Goal: Information Seeking & Learning: Learn about a topic

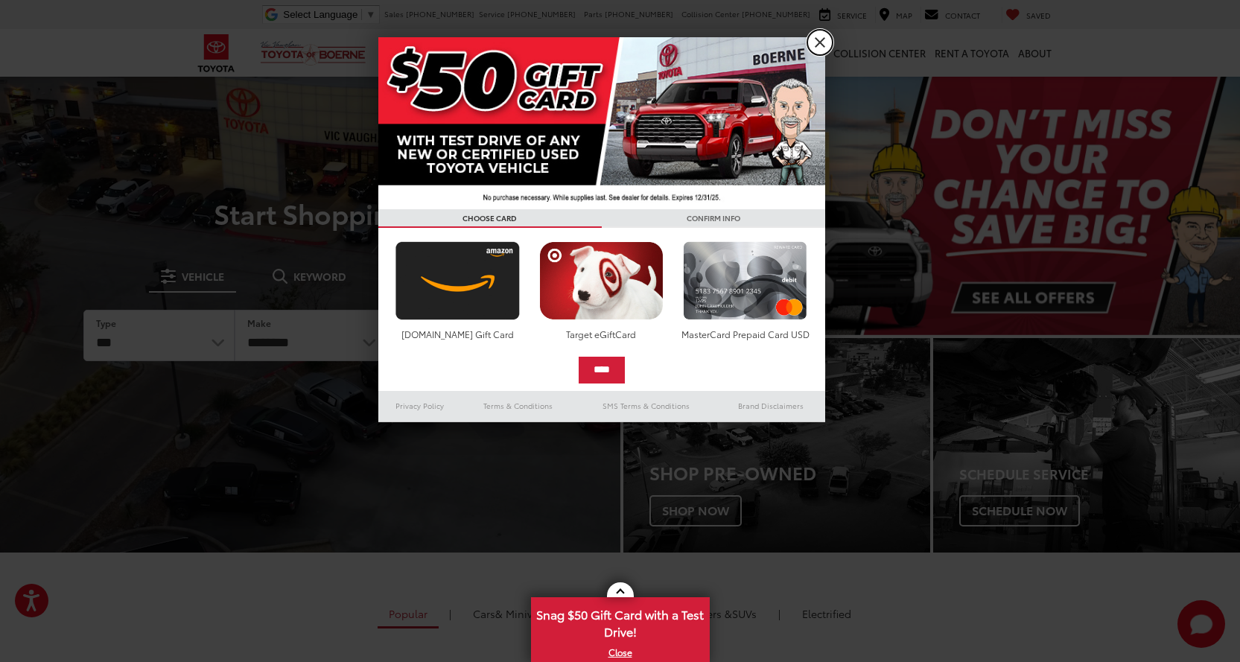
drag, startPoint x: 816, startPoint y: 37, endPoint x: 425, endPoint y: 130, distance: 402.5
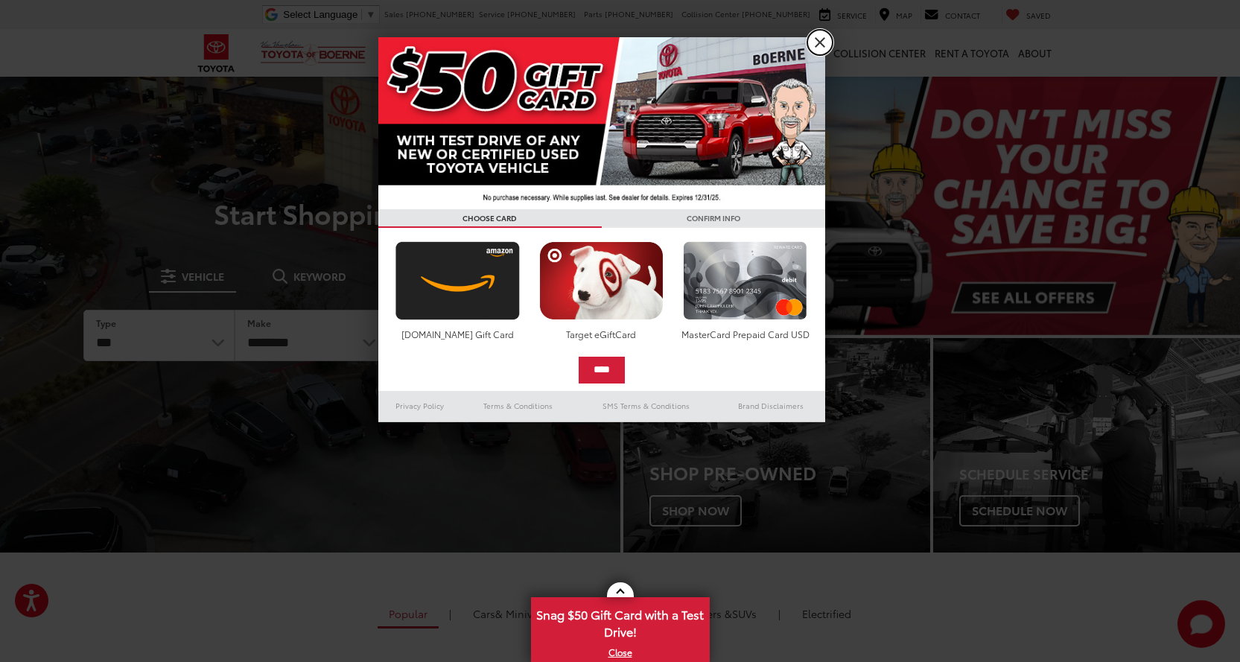
click at [817, 38] on link "X" at bounding box center [819, 42] width 25 height 25
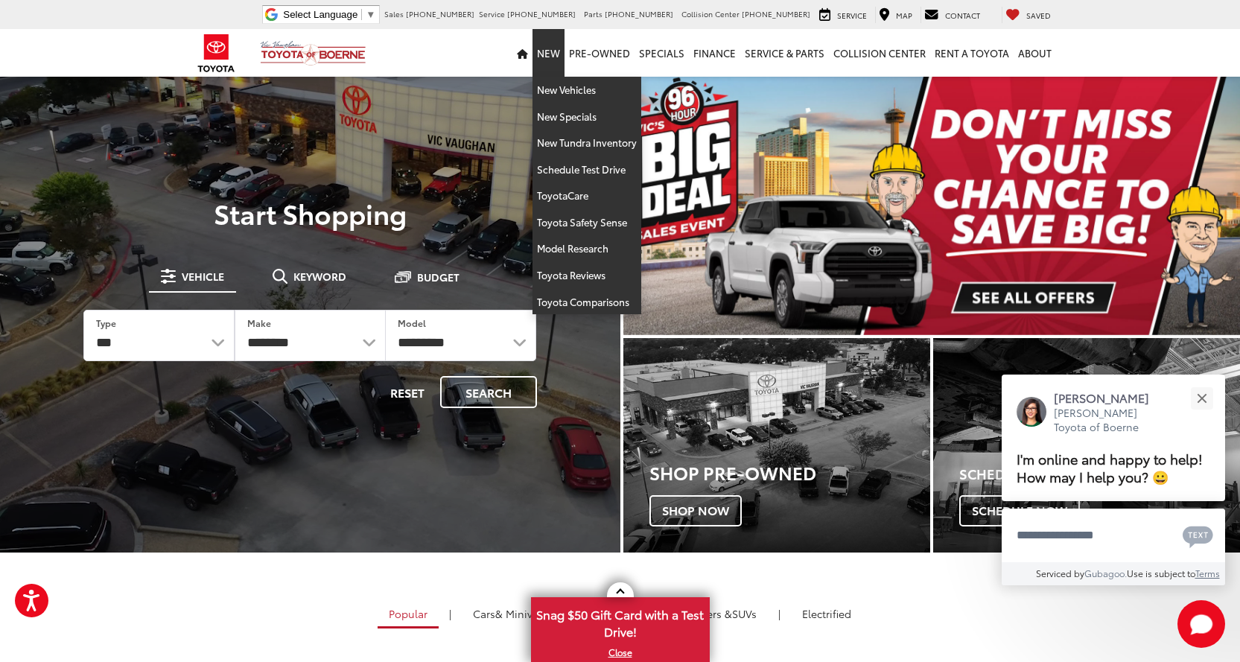
click at [556, 48] on link "New" at bounding box center [549, 53] width 32 height 48
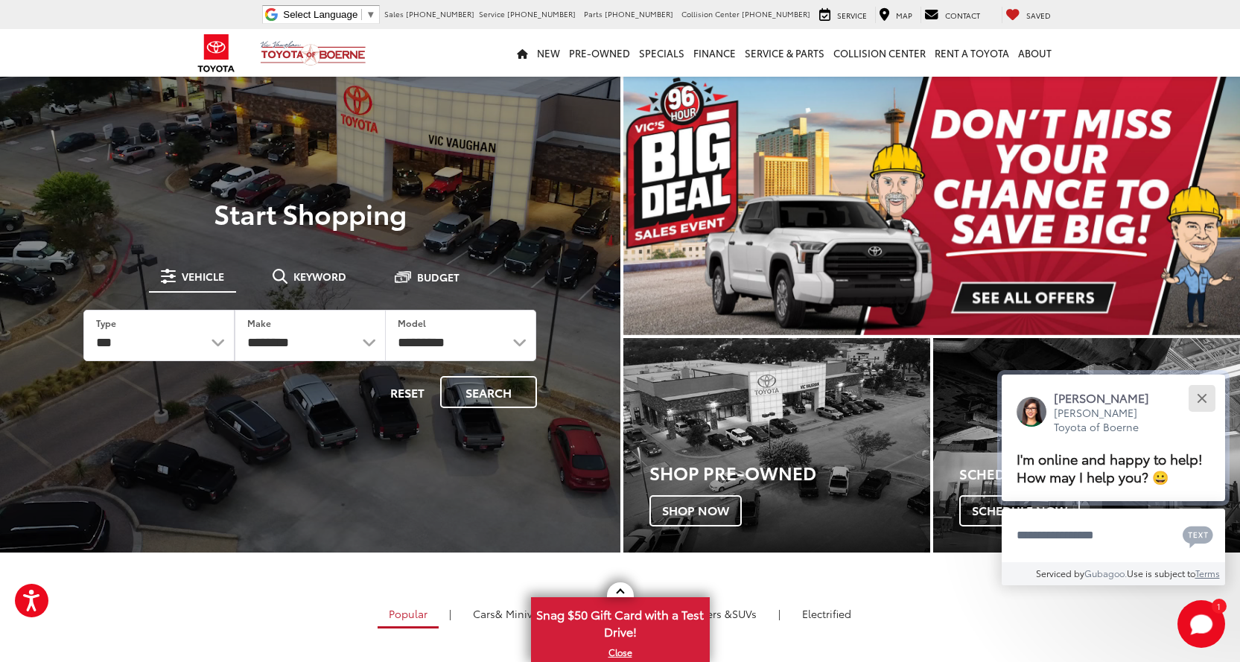
click at [1209, 398] on button "Close" at bounding box center [1202, 398] width 32 height 32
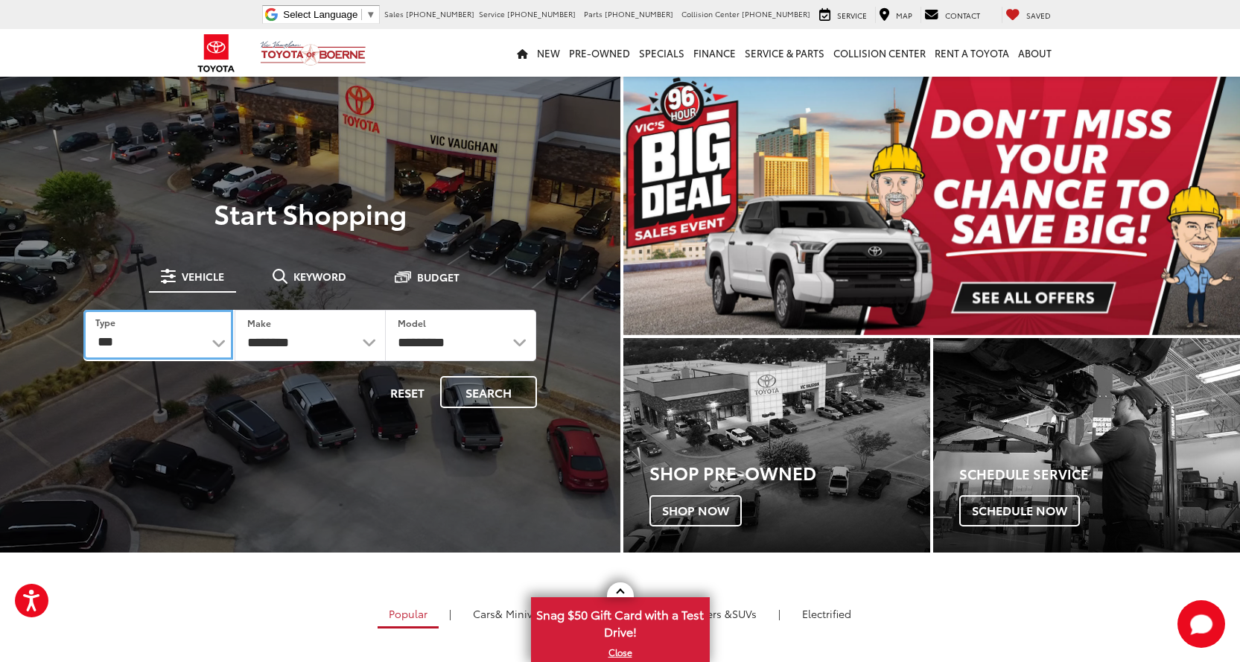
click at [208, 340] on select "*** *** **** *********" at bounding box center [158, 335] width 150 height 50
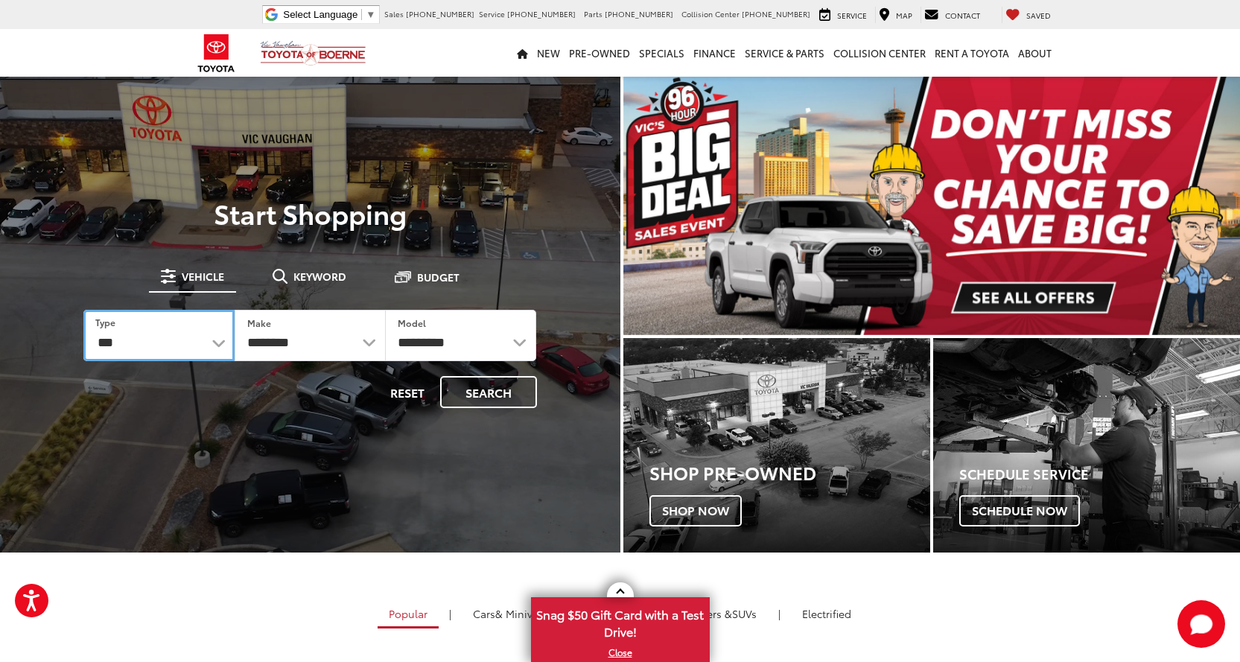
select select "******"
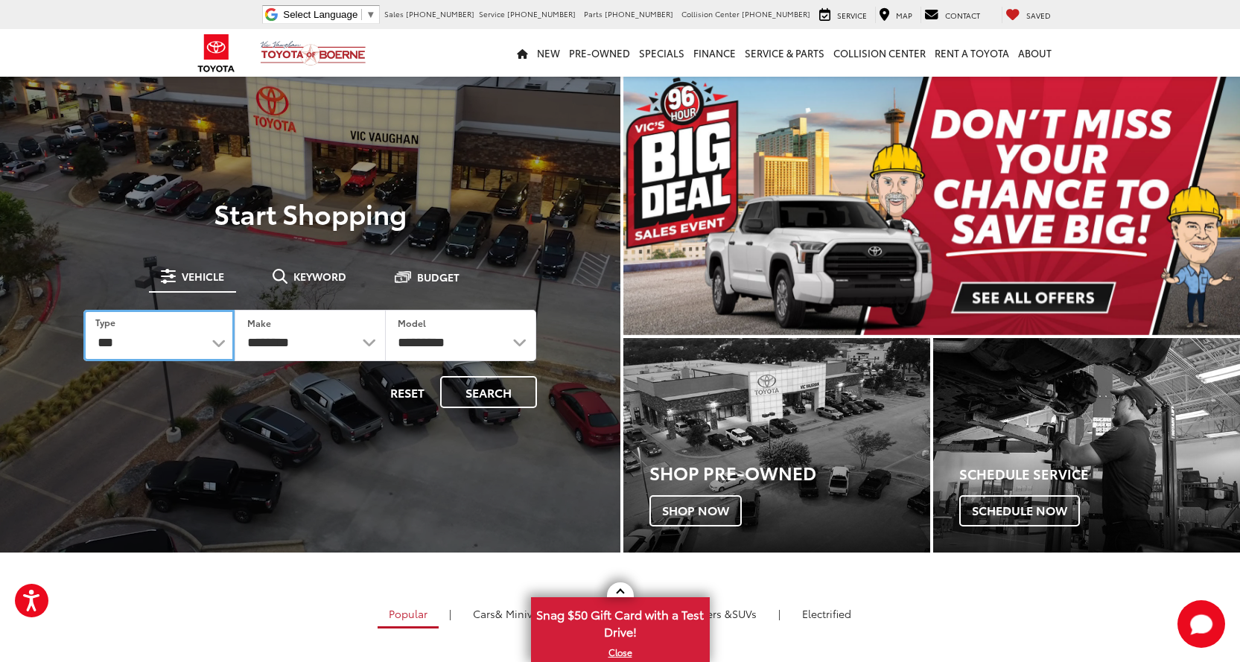
click at [83, 310] on select "*** *** **** *********" at bounding box center [158, 335] width 151 height 51
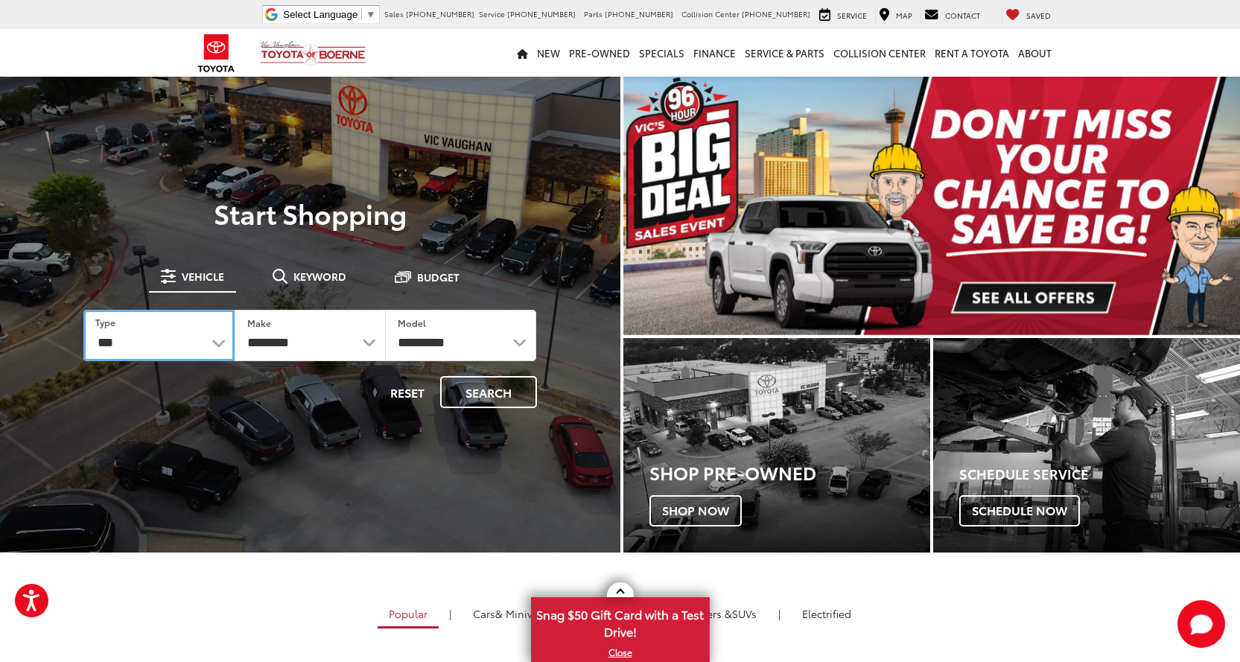
select select "******"
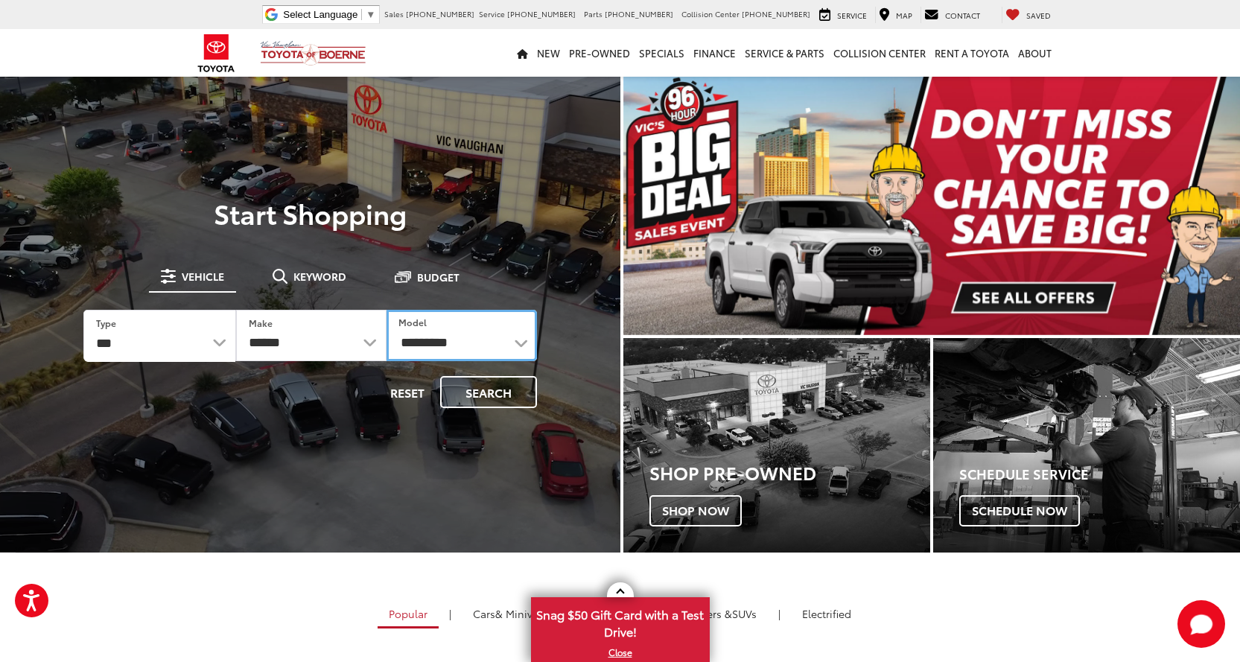
click at [525, 340] on select "**********" at bounding box center [462, 335] width 150 height 51
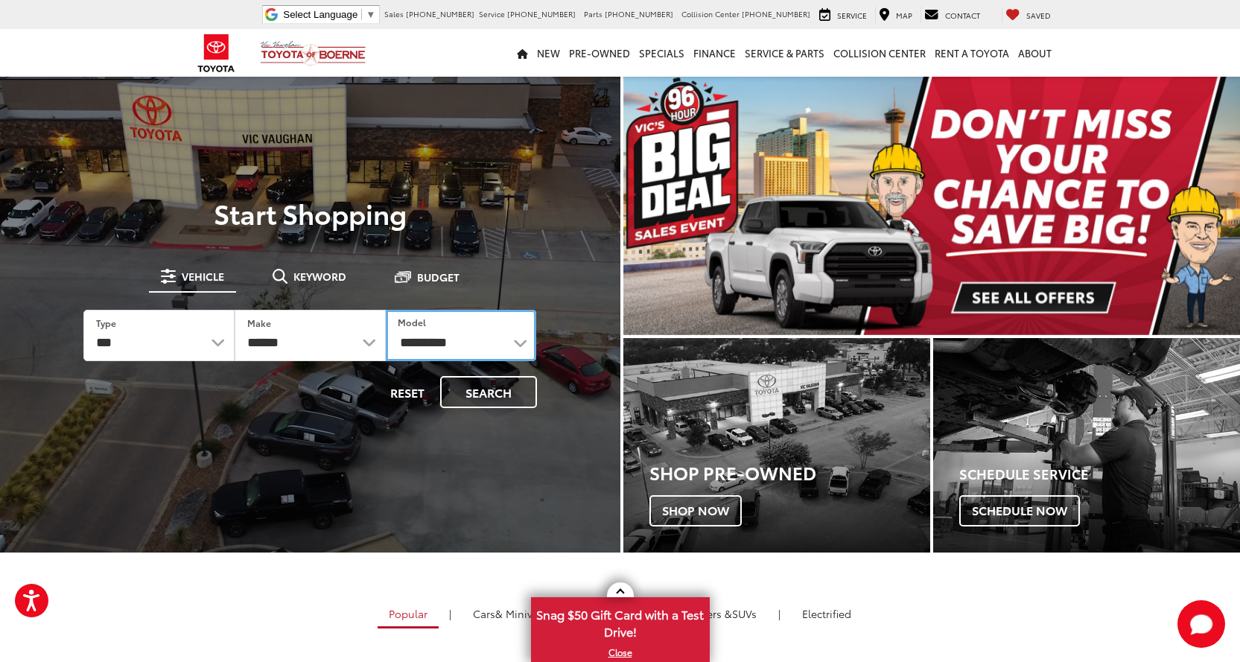
select select "****"
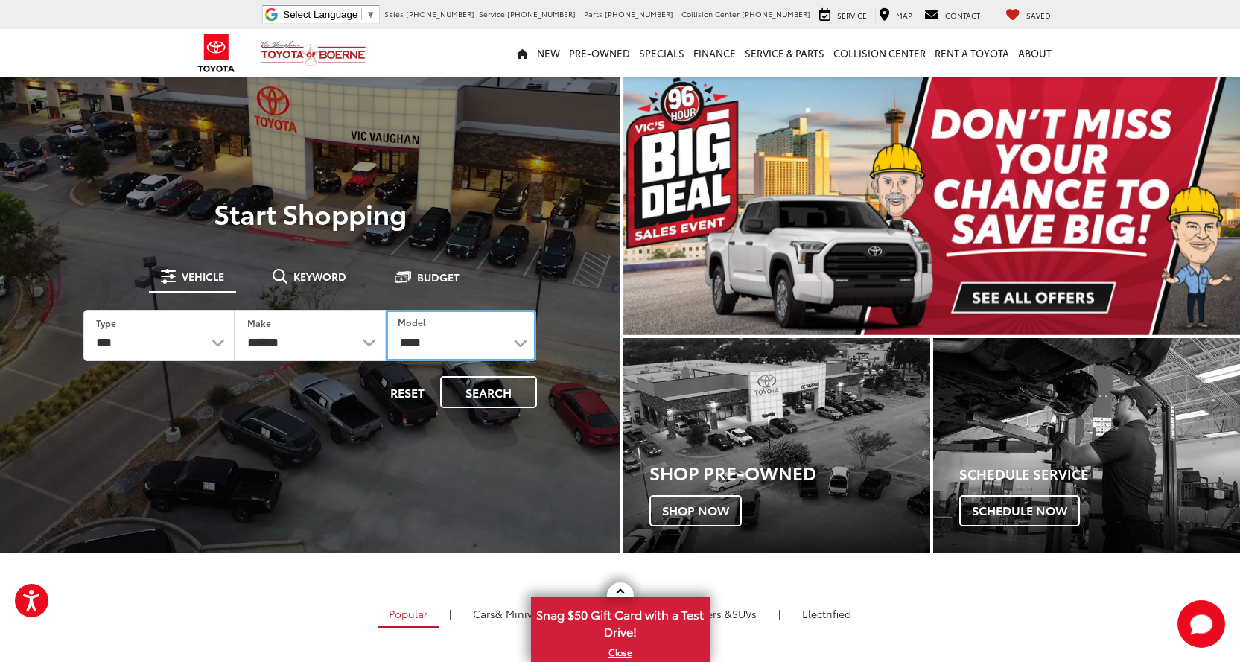
click at [386, 310] on select "**********" at bounding box center [461, 335] width 151 height 51
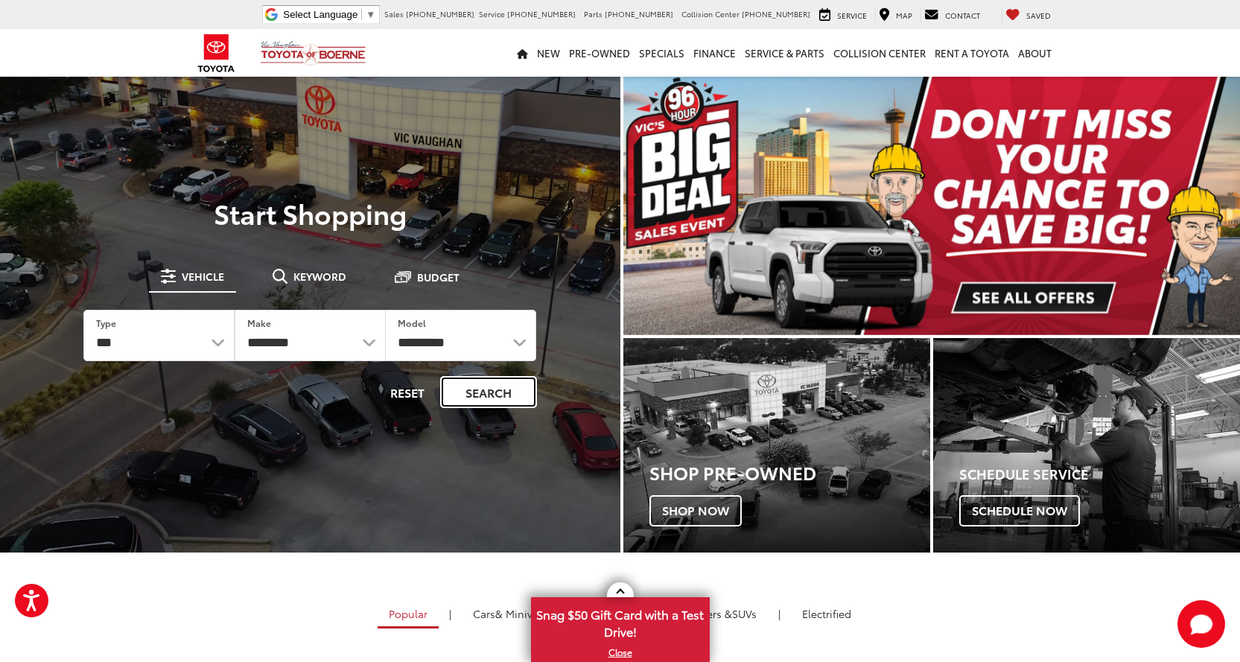
click at [456, 396] on button "Search" at bounding box center [488, 392] width 97 height 32
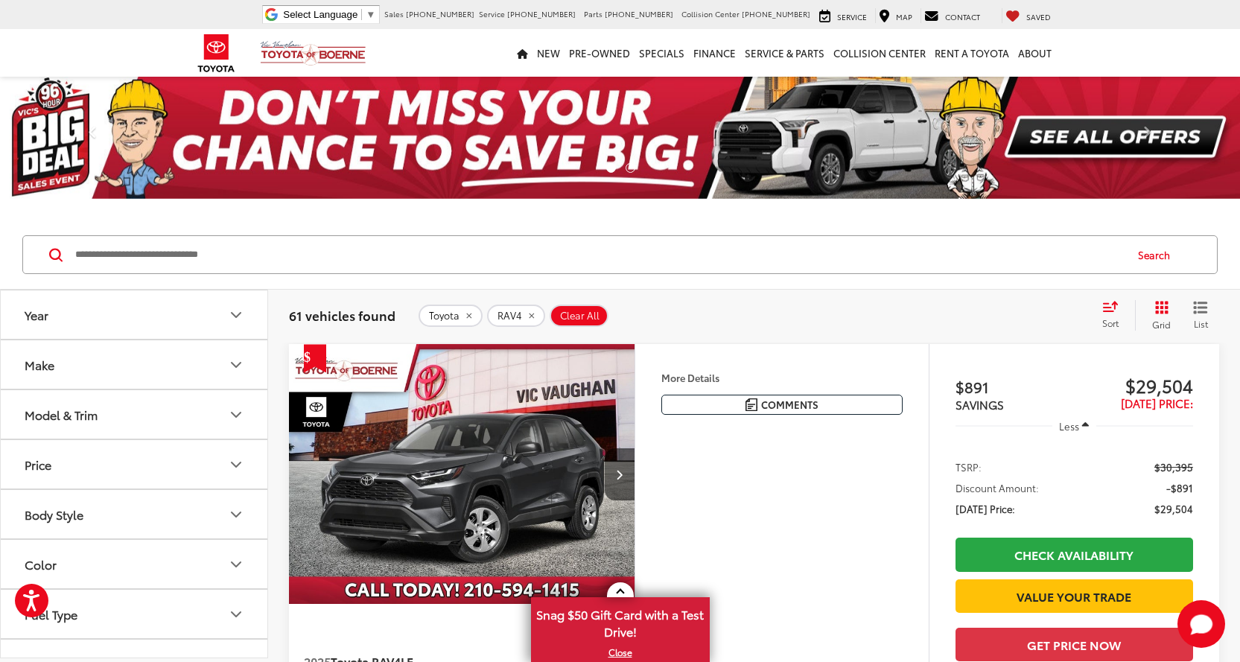
click at [233, 413] on icon "Model & Trim" at bounding box center [236, 415] width 18 height 18
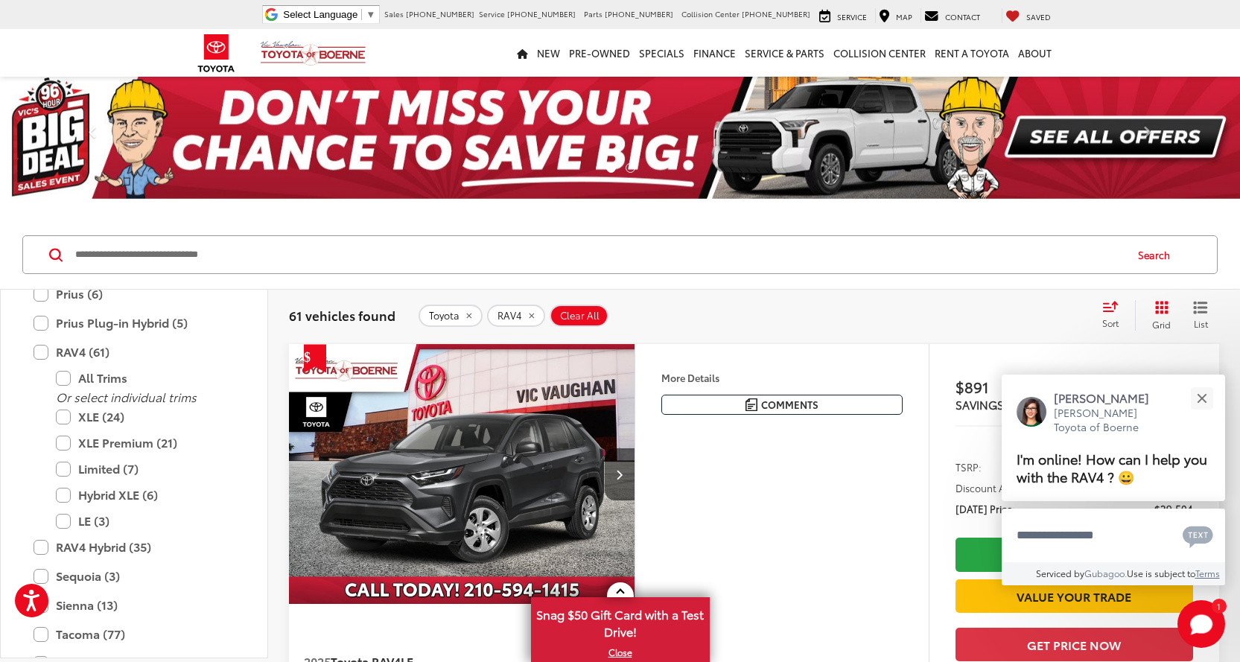
scroll to position [578, 0]
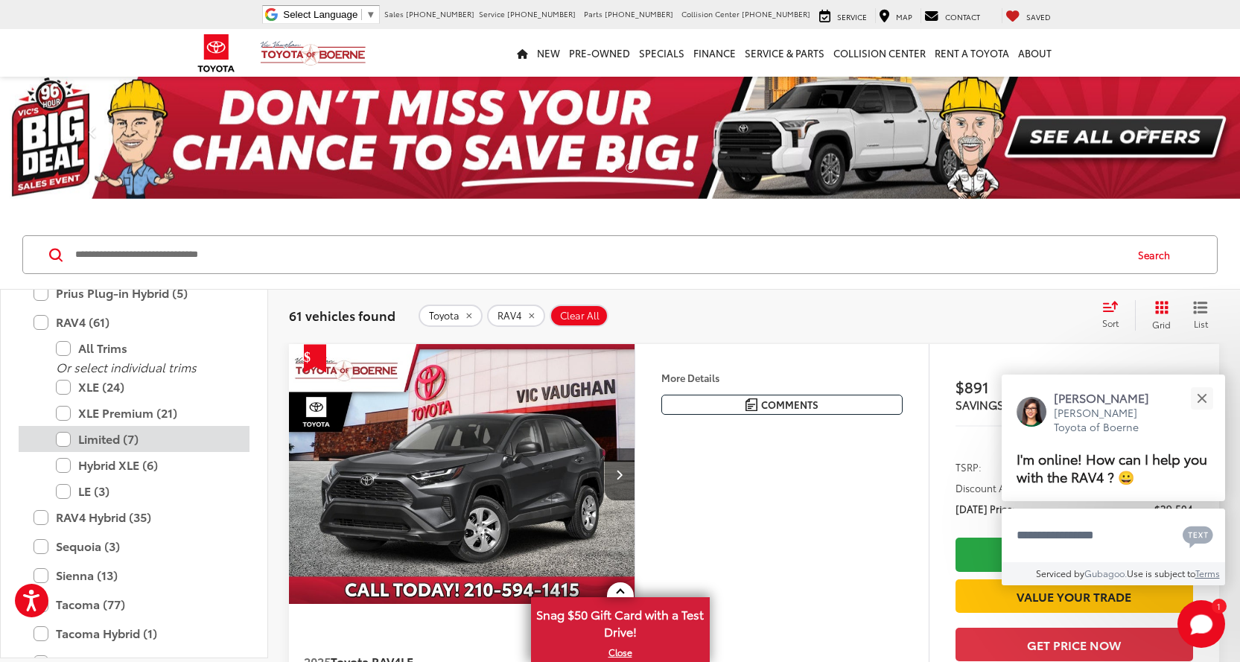
click at [60, 435] on label "Limited (7)" at bounding box center [145, 439] width 179 height 26
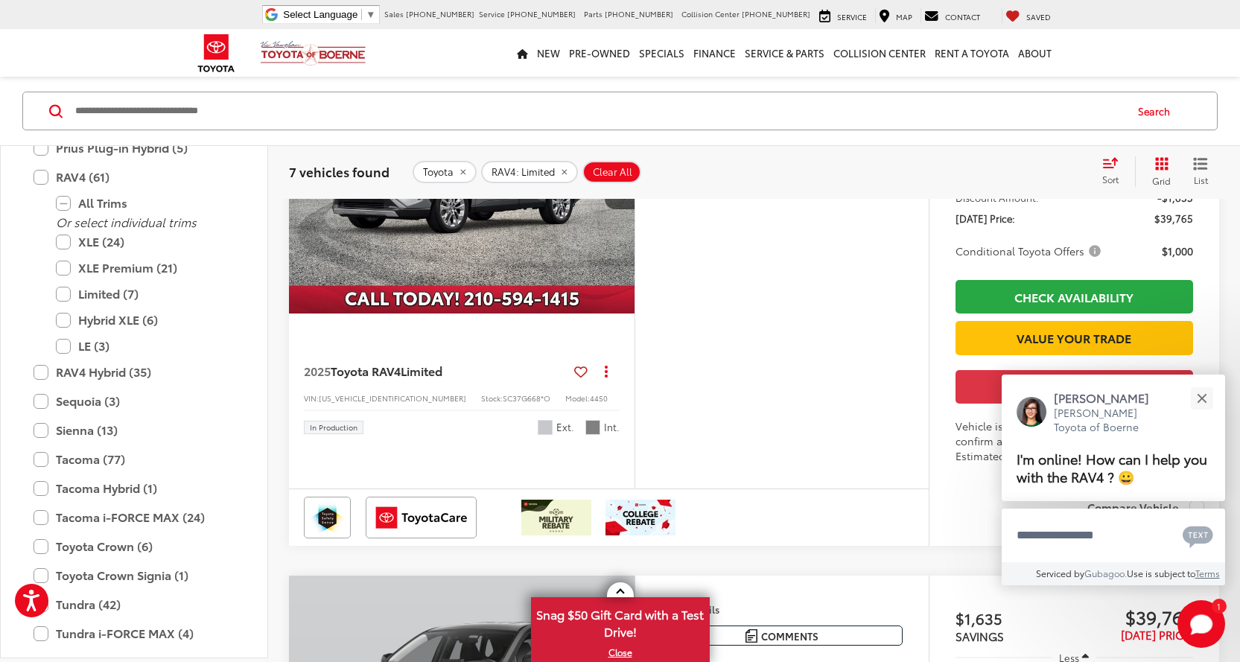
scroll to position [1788, 0]
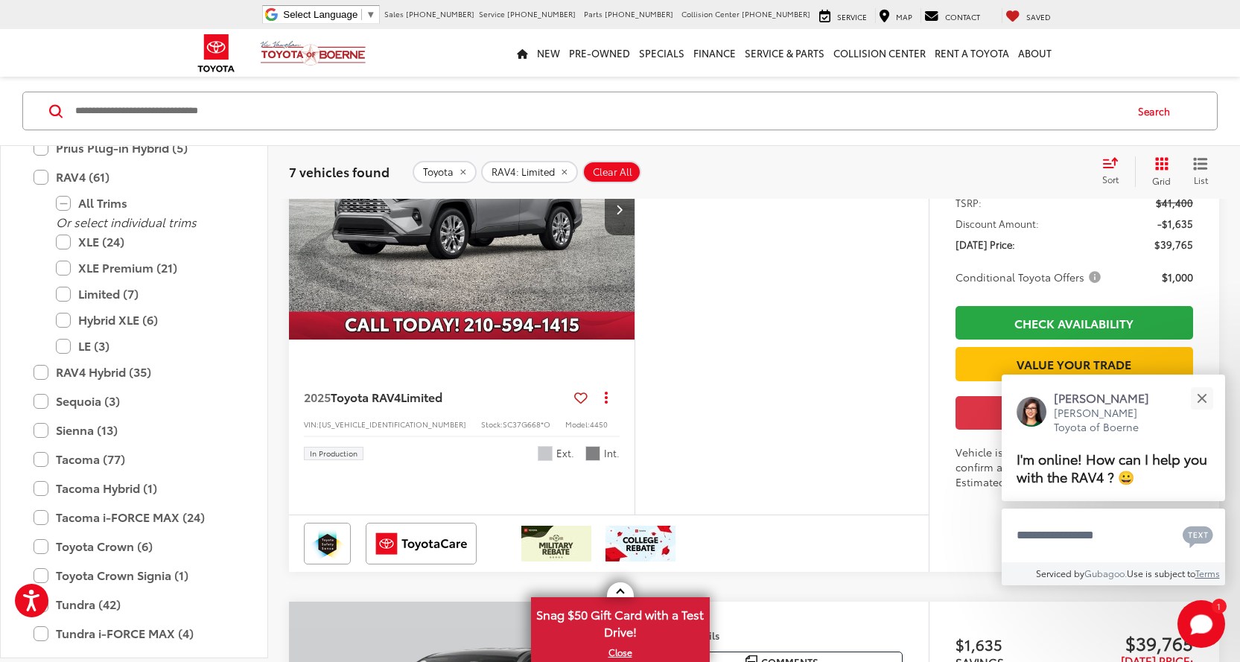
click at [468, 340] on img "2025 Toyota RAV4 Limited 0" at bounding box center [462, 210] width 348 height 261
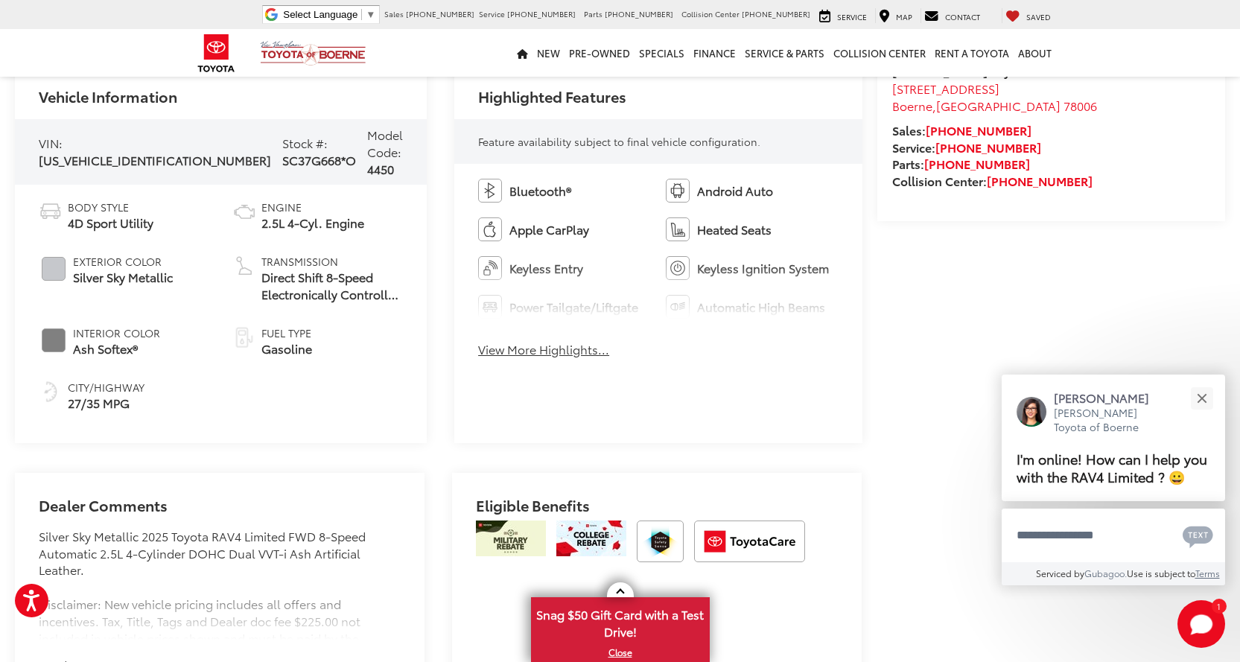
scroll to position [670, 0]
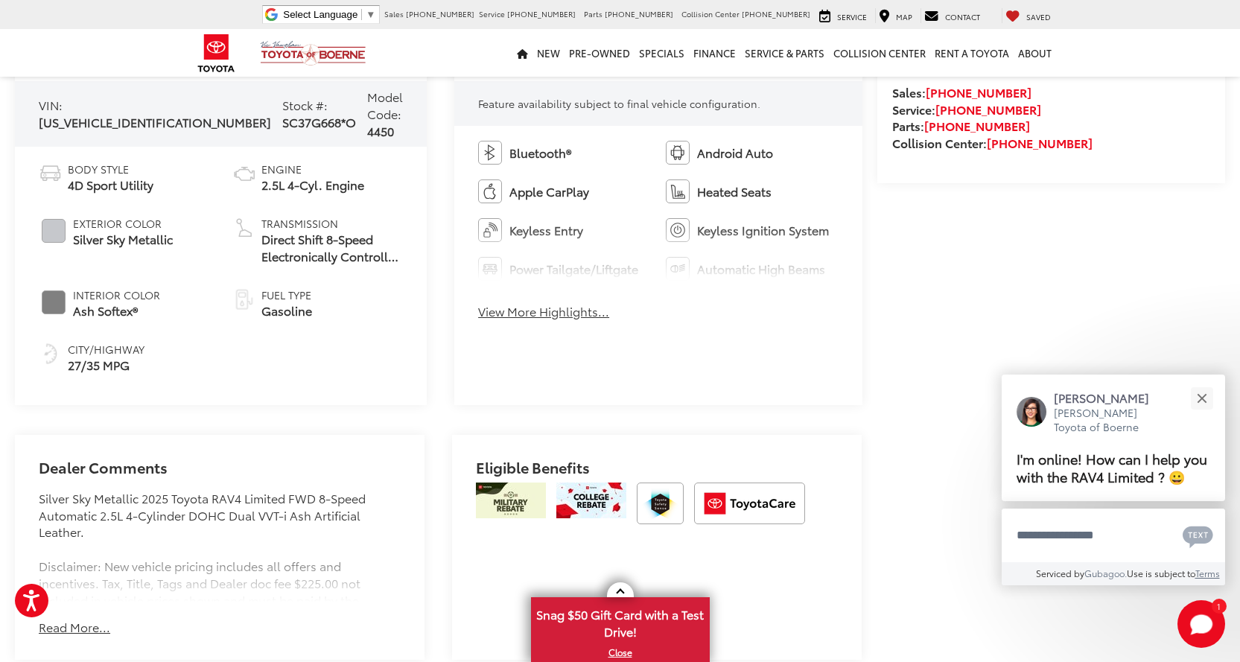
click at [524, 312] on button "View More Highlights..." at bounding box center [543, 311] width 131 height 17
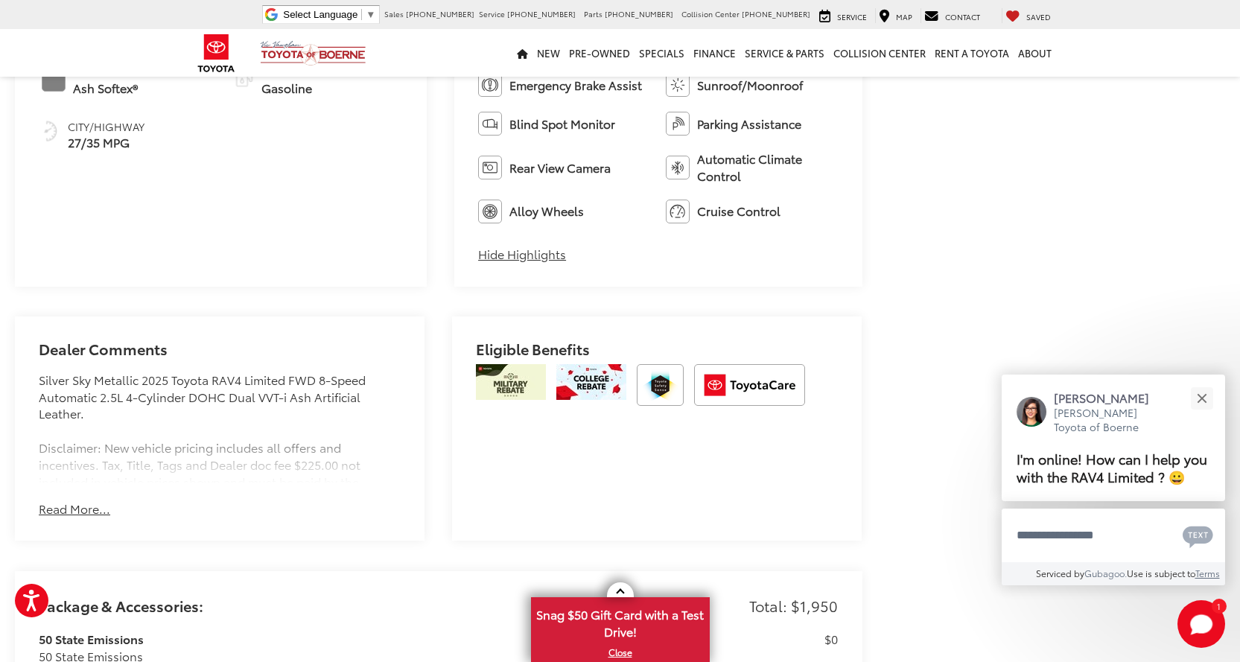
scroll to position [894, 0]
click at [66, 509] on button "Read More..." at bounding box center [75, 508] width 72 height 17
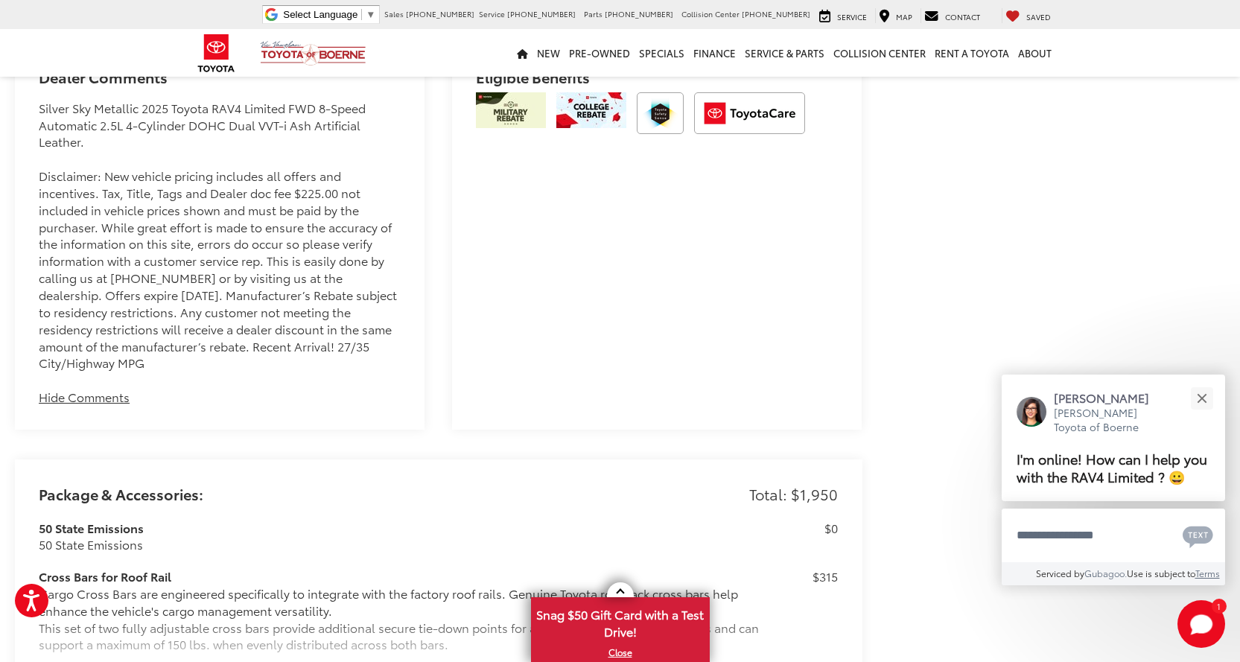
scroll to position [1192, 0]
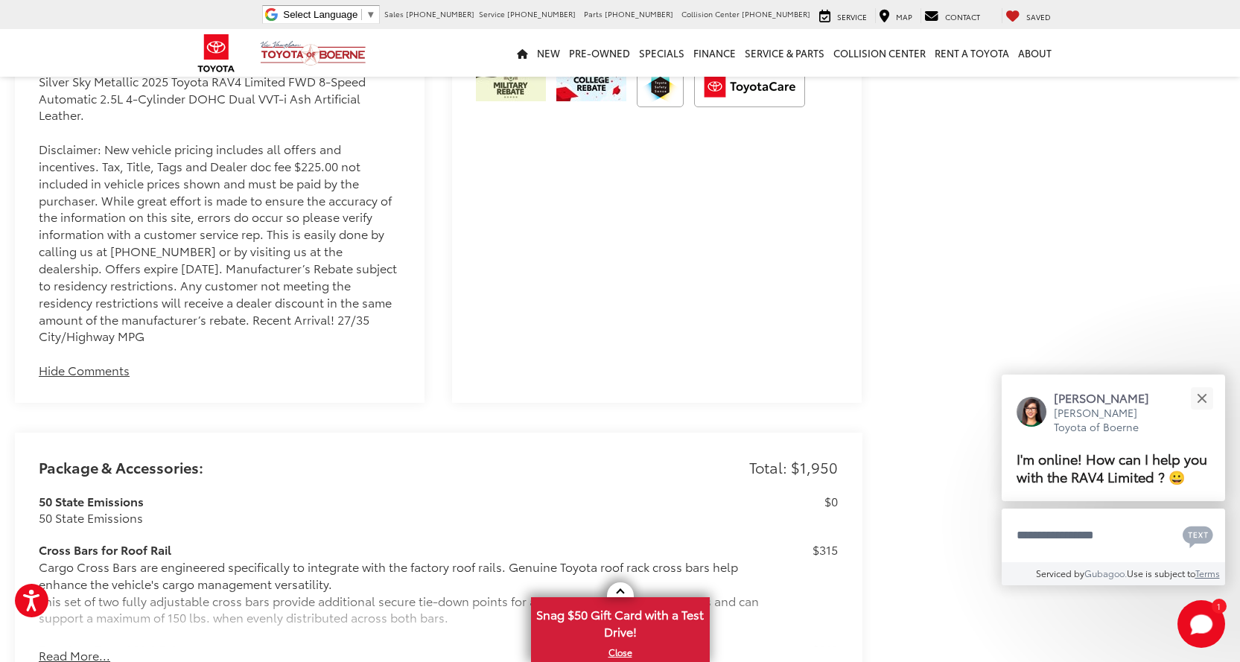
click at [98, 372] on button "Hide Comments" at bounding box center [84, 370] width 91 height 17
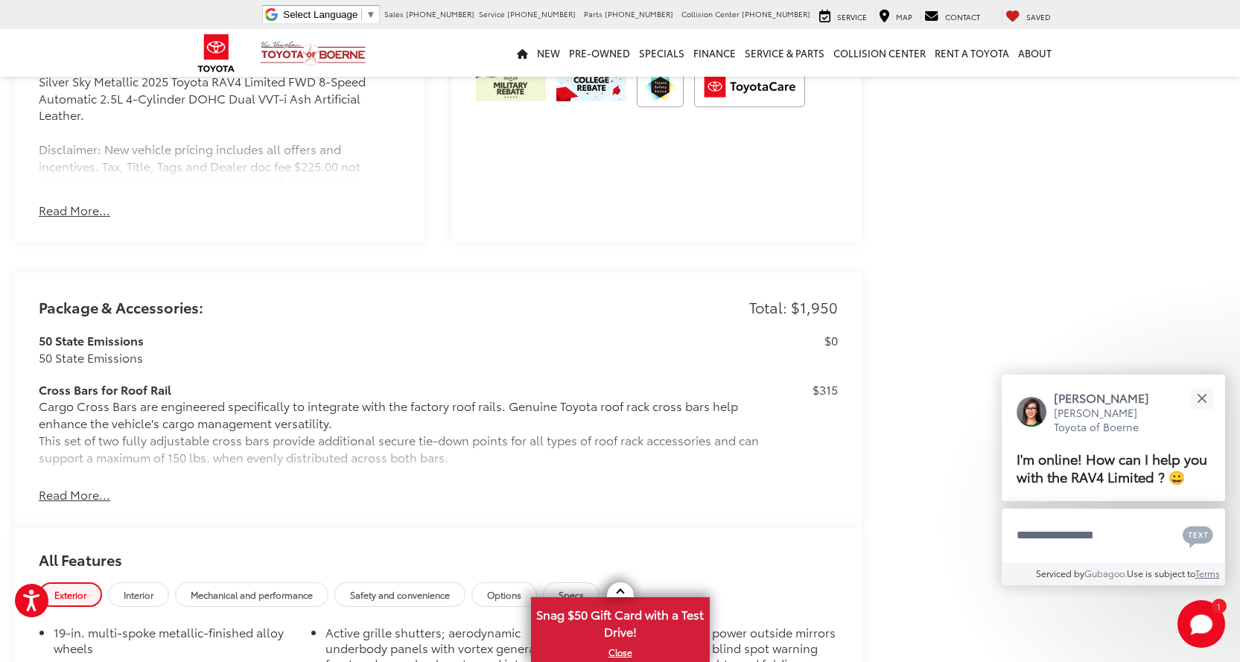
click at [65, 493] on button "Read More..." at bounding box center [75, 494] width 72 height 17
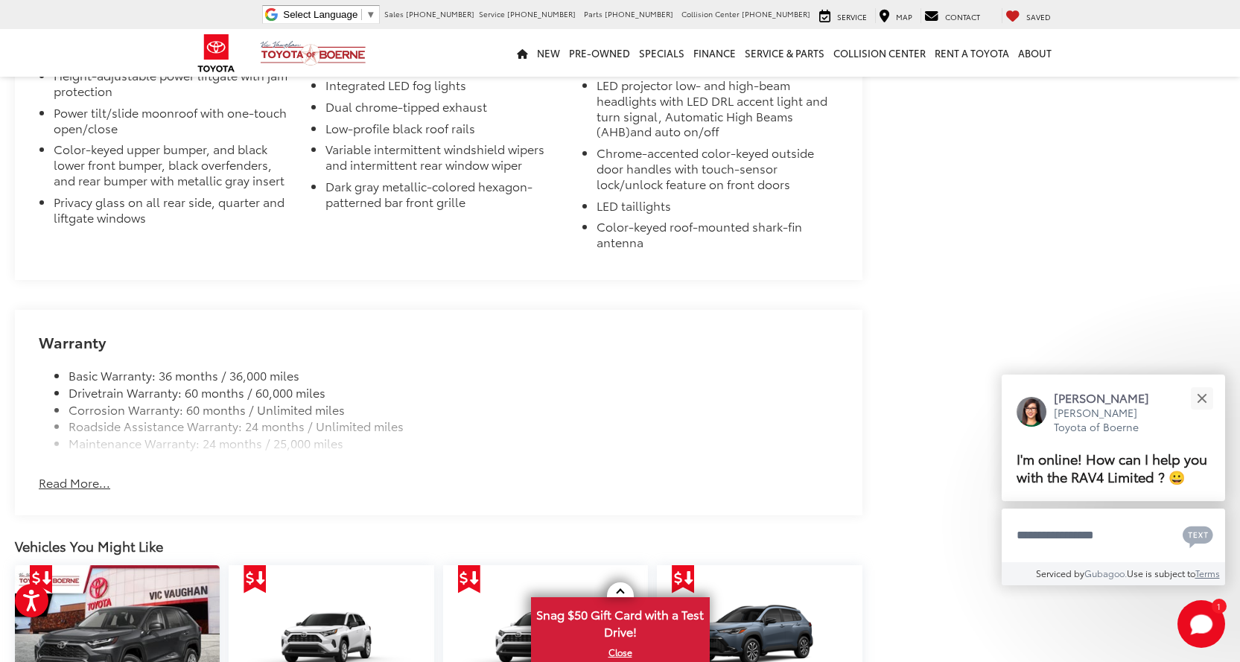
scroll to position [2641, 0]
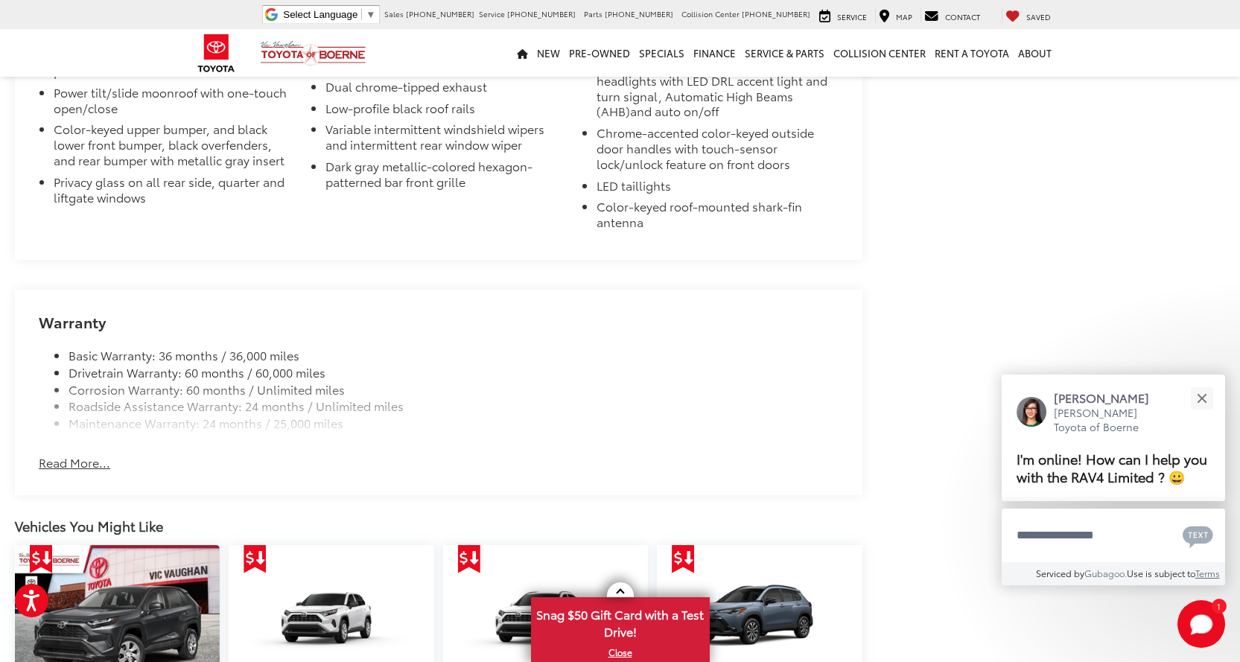
click at [57, 463] on button "Read More..." at bounding box center [75, 462] width 72 height 17
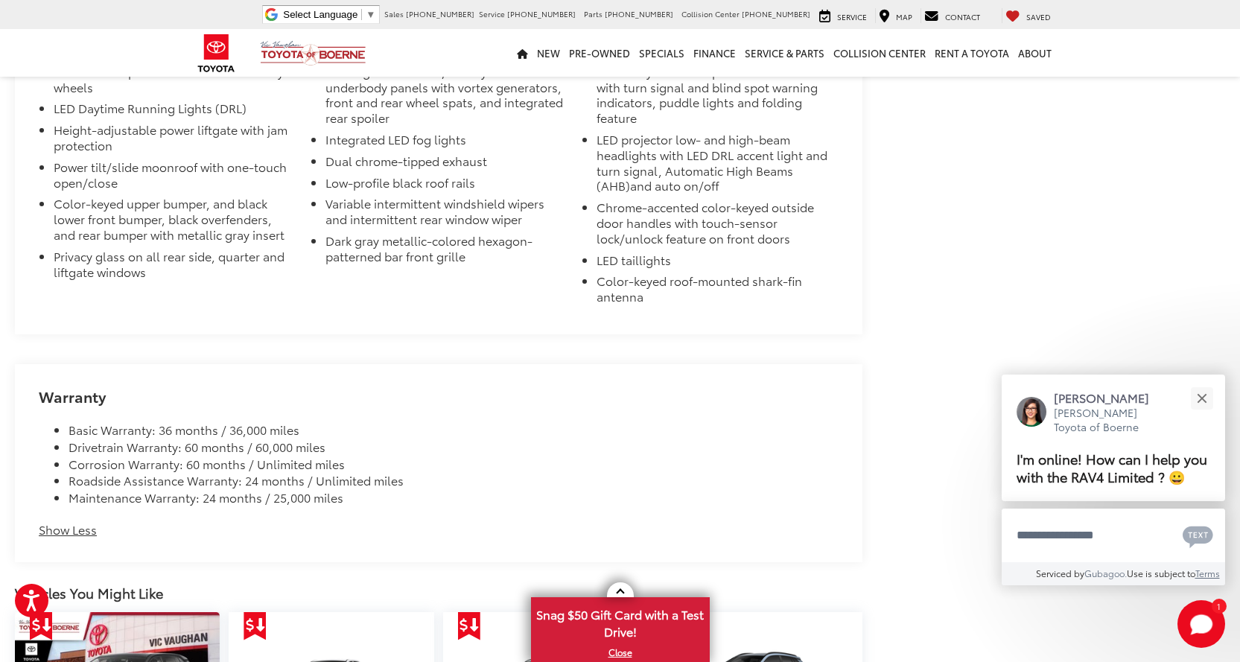
scroll to position [2269, 0]
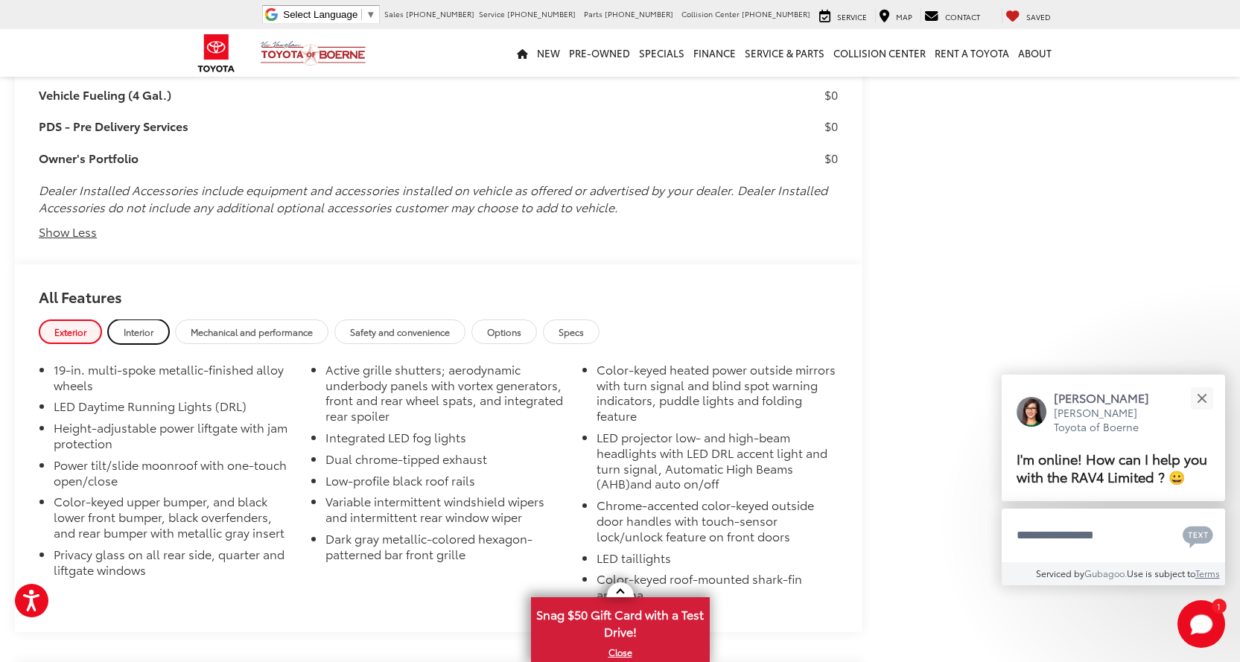
click at [134, 328] on span "Interior" at bounding box center [139, 331] width 30 height 13
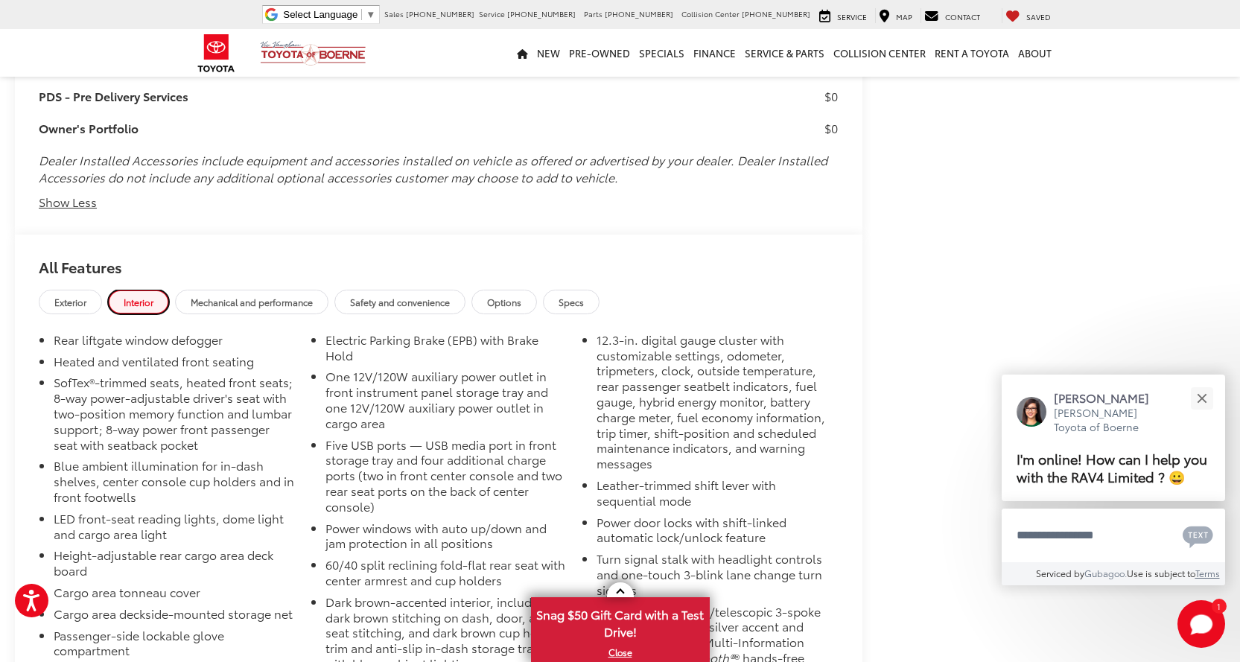
scroll to position [2194, 0]
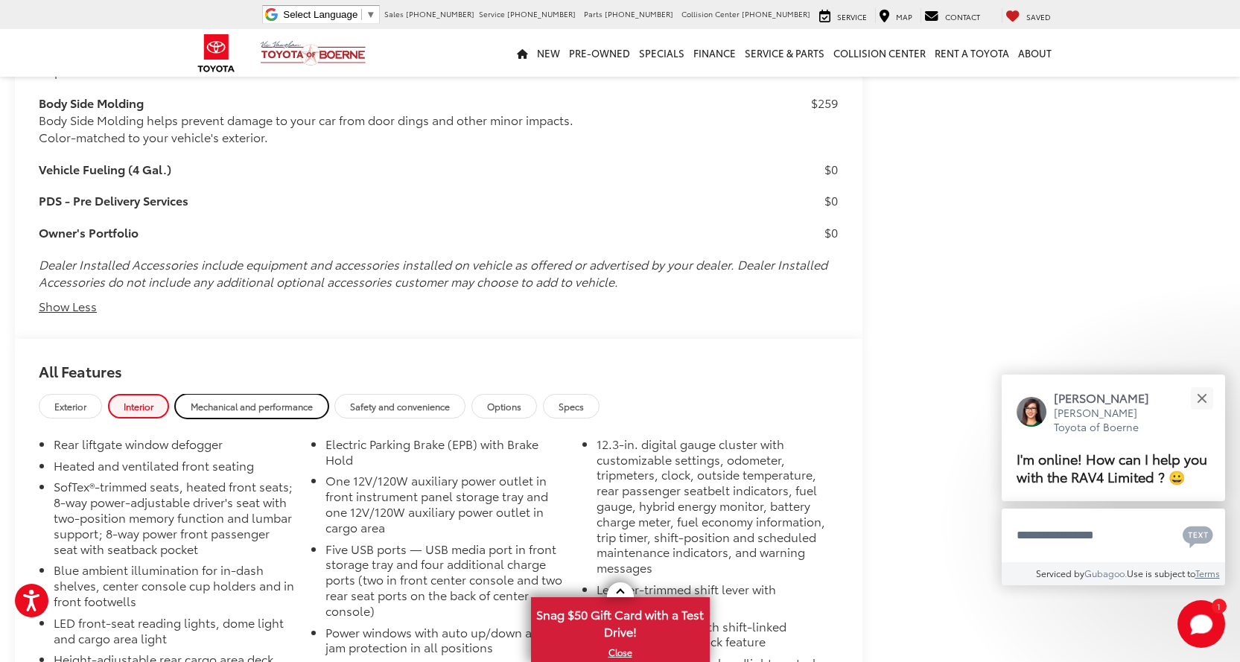
click at [262, 403] on span "Mechanical and performance" at bounding box center [252, 406] width 122 height 13
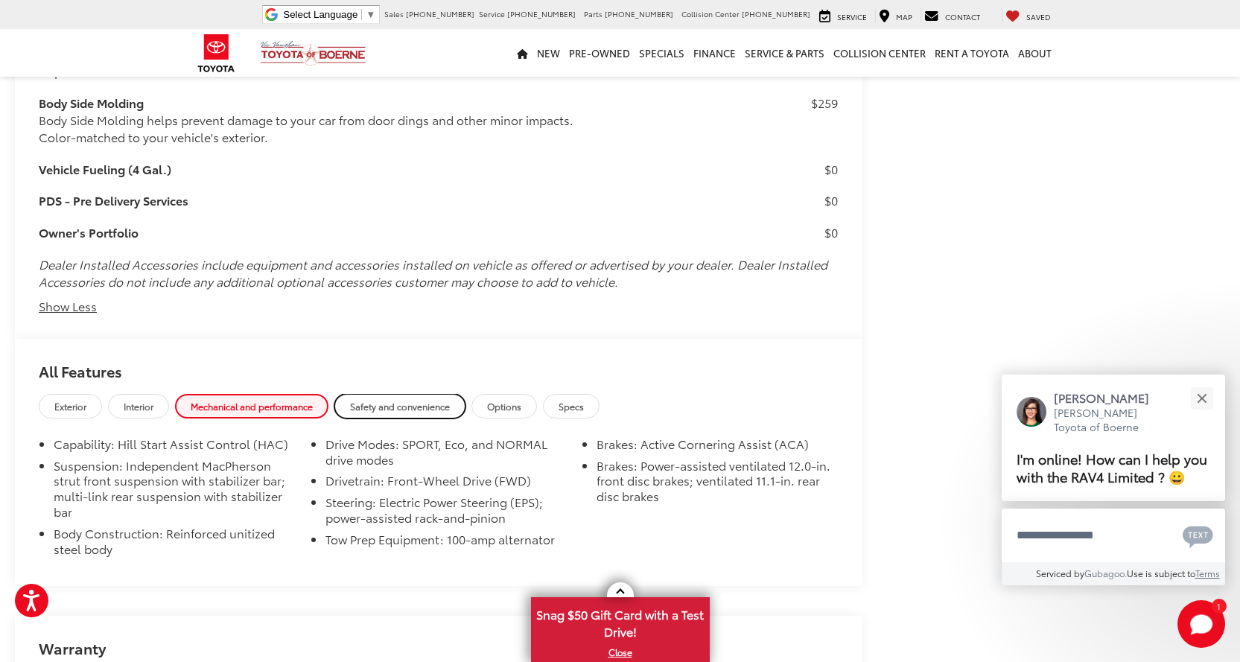
click at [405, 407] on span "Safety and convenience" at bounding box center [400, 406] width 100 height 13
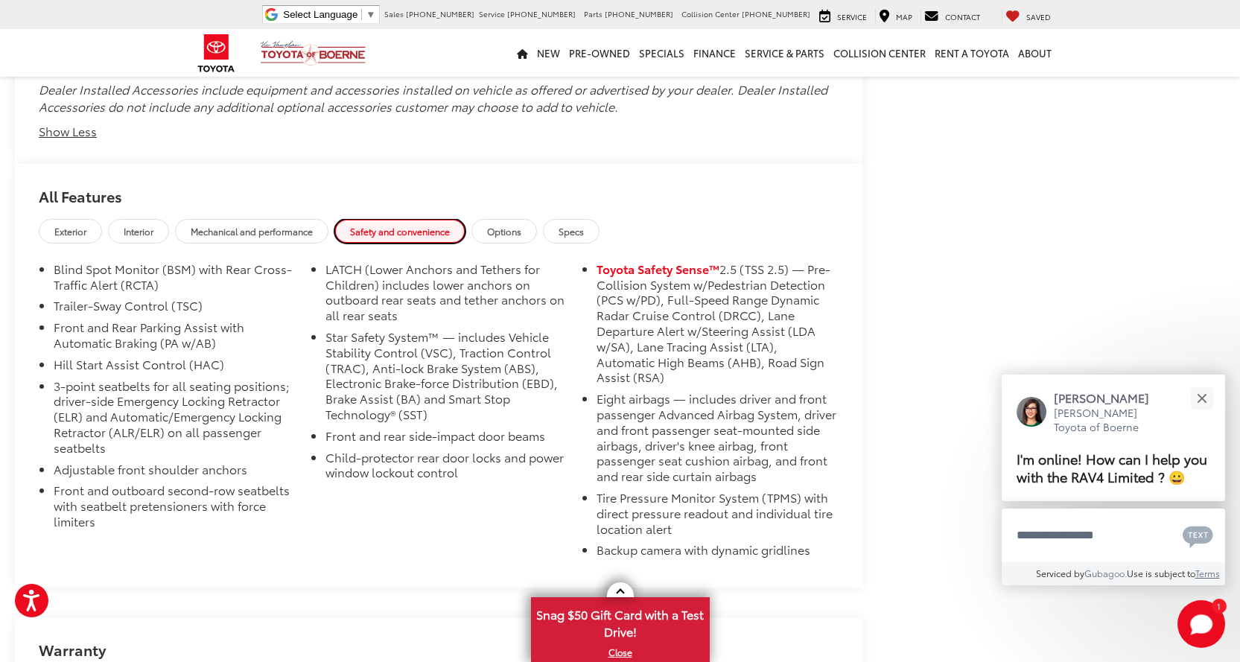
scroll to position [2343, 0]
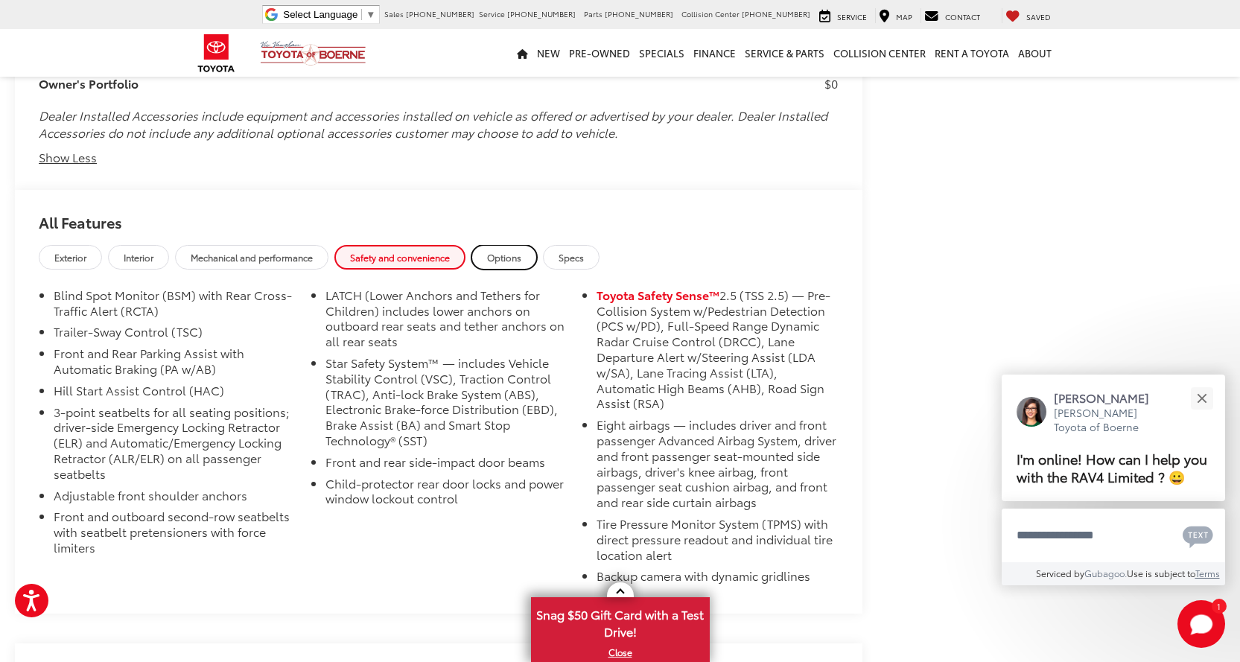
click at [505, 256] on span "Options" at bounding box center [504, 257] width 34 height 13
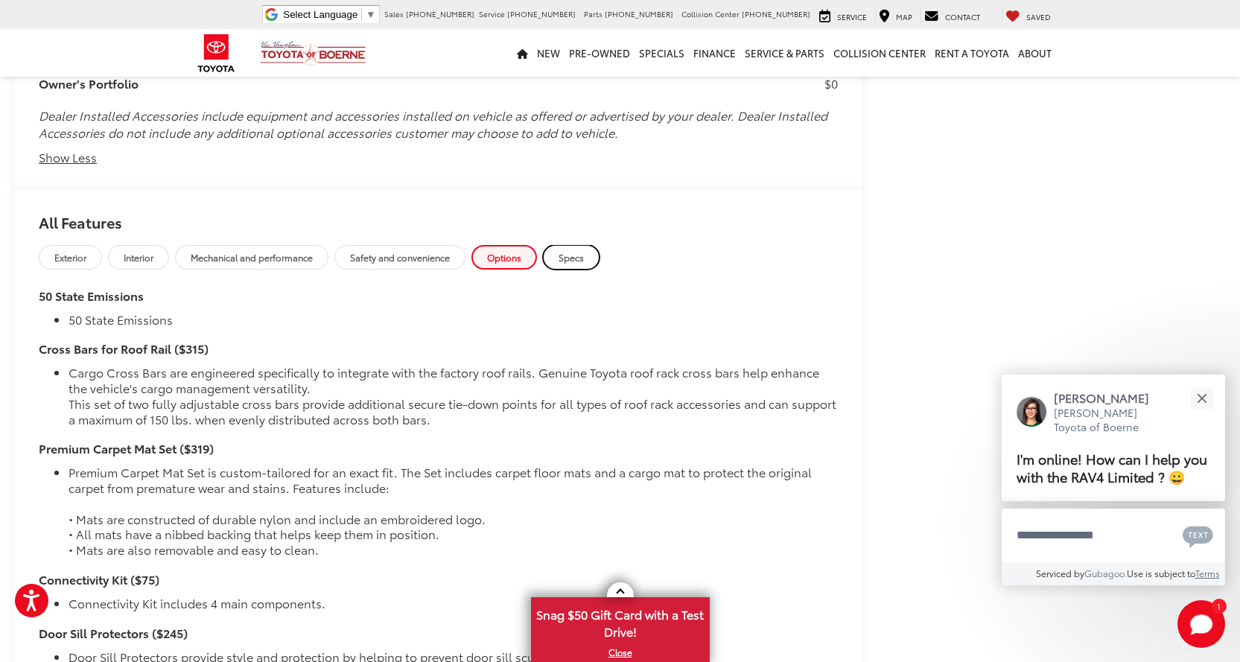
click at [570, 258] on span "Specs" at bounding box center [571, 257] width 25 height 13
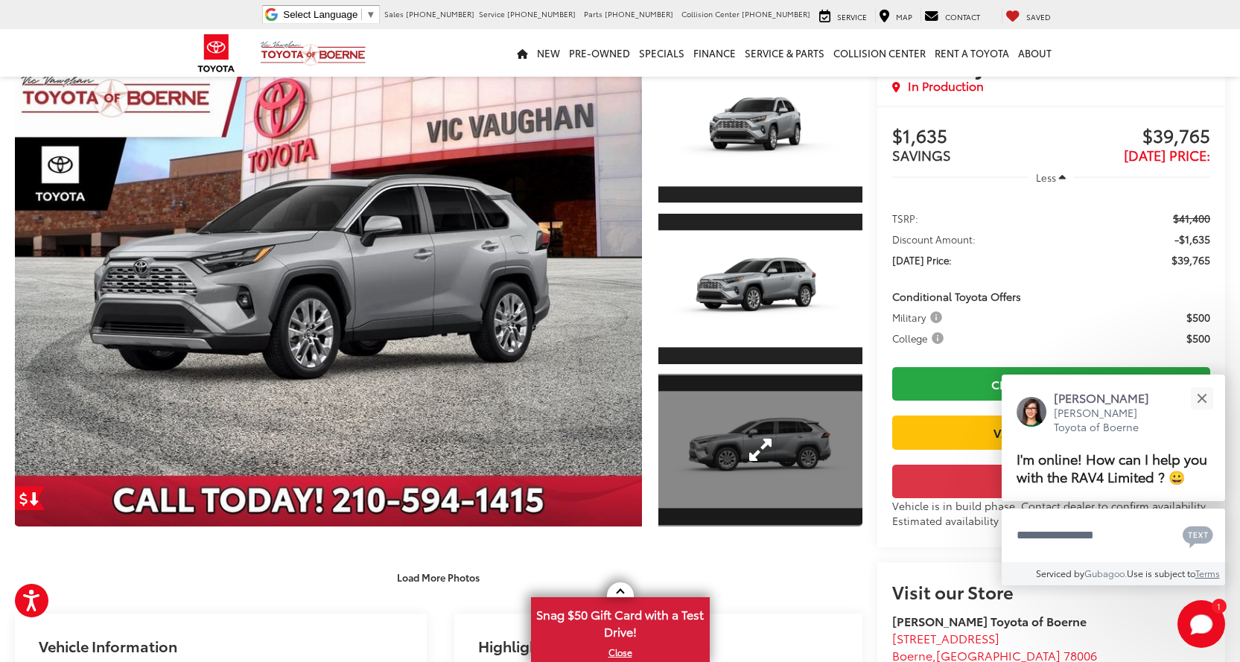
scroll to position [109, 0]
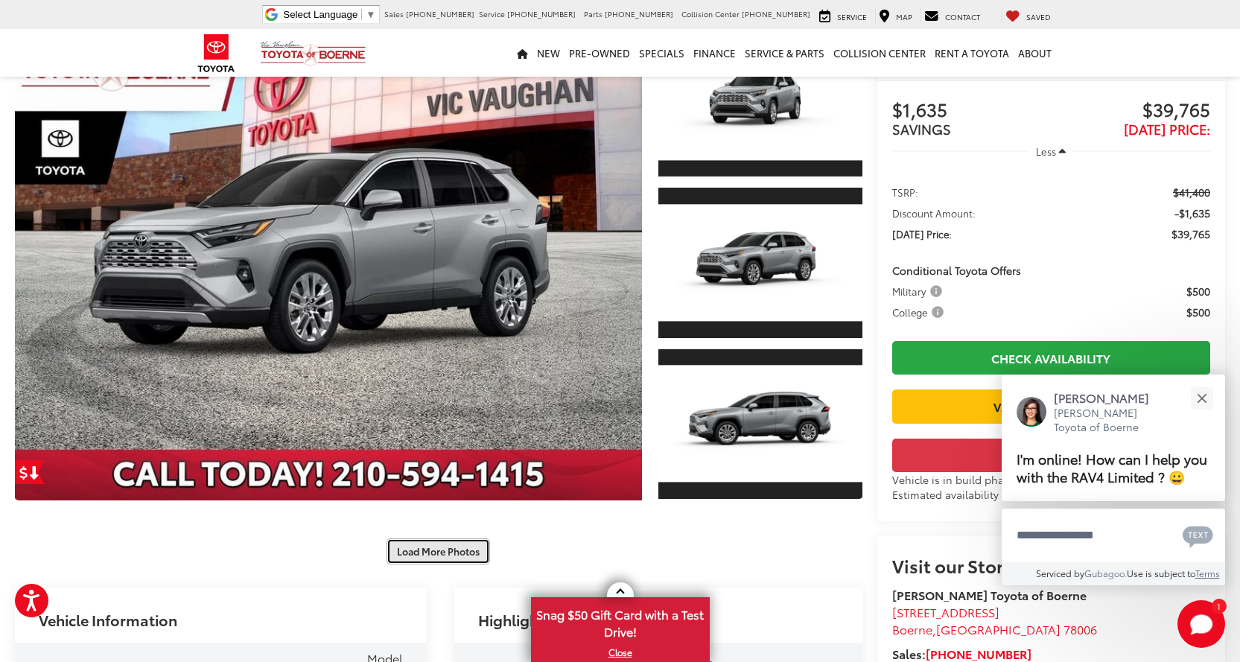
drag, startPoint x: 430, startPoint y: 550, endPoint x: 438, endPoint y: 539, distance: 14.5
click at [431, 550] on button "Load More Photos" at bounding box center [439, 552] width 104 height 26
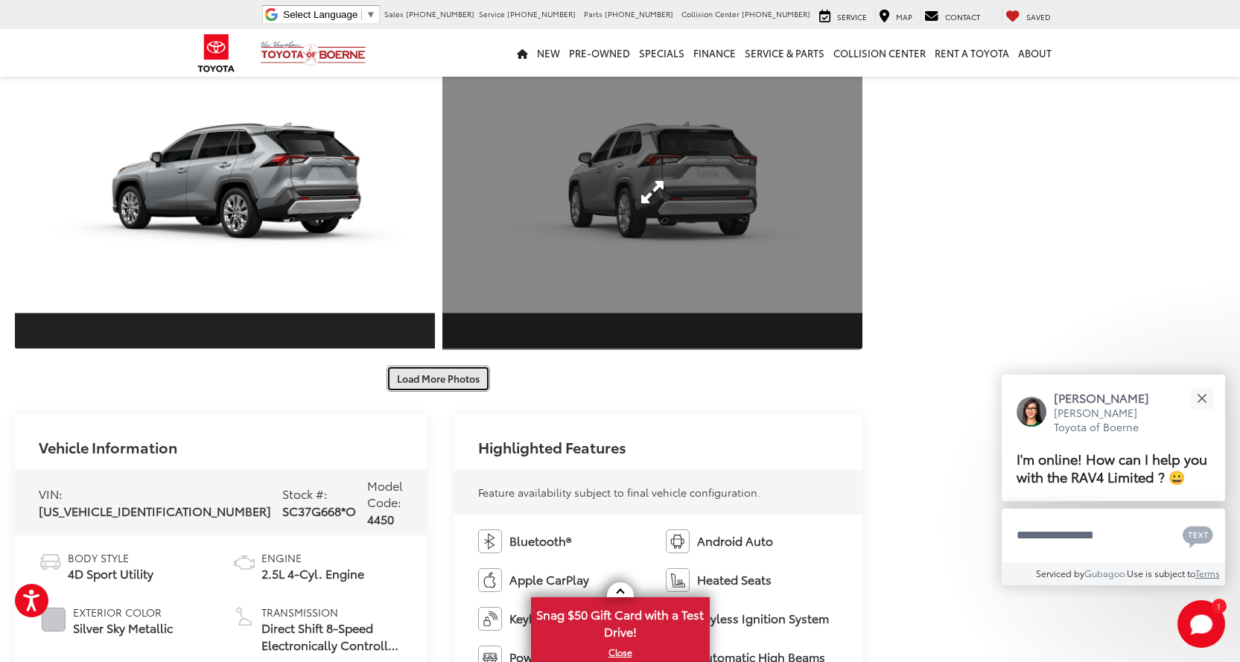
scroll to position [928, 0]
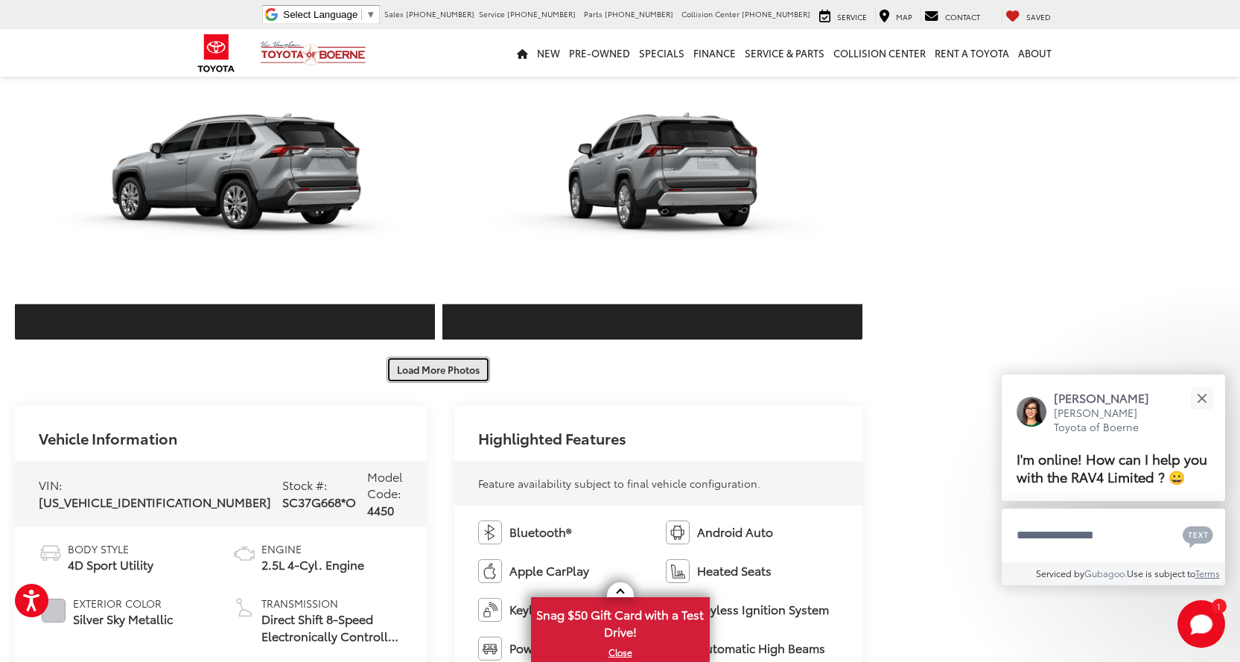
click at [422, 373] on button "Load More Photos" at bounding box center [439, 370] width 104 height 26
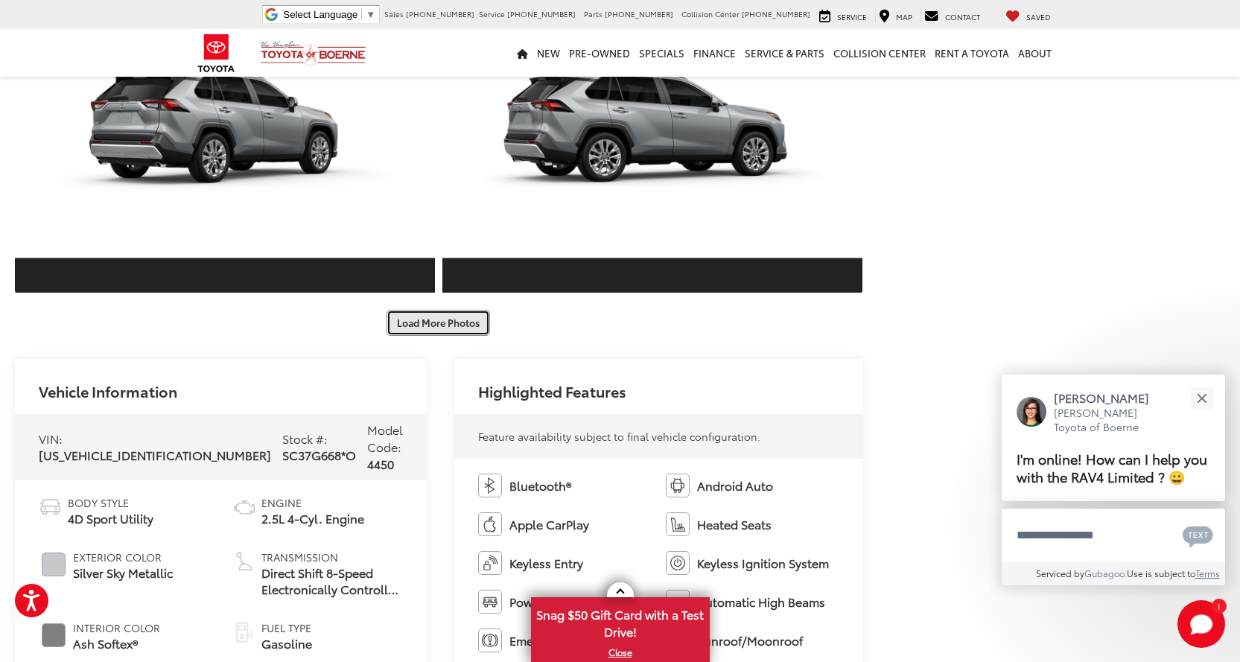
scroll to position [1673, 0]
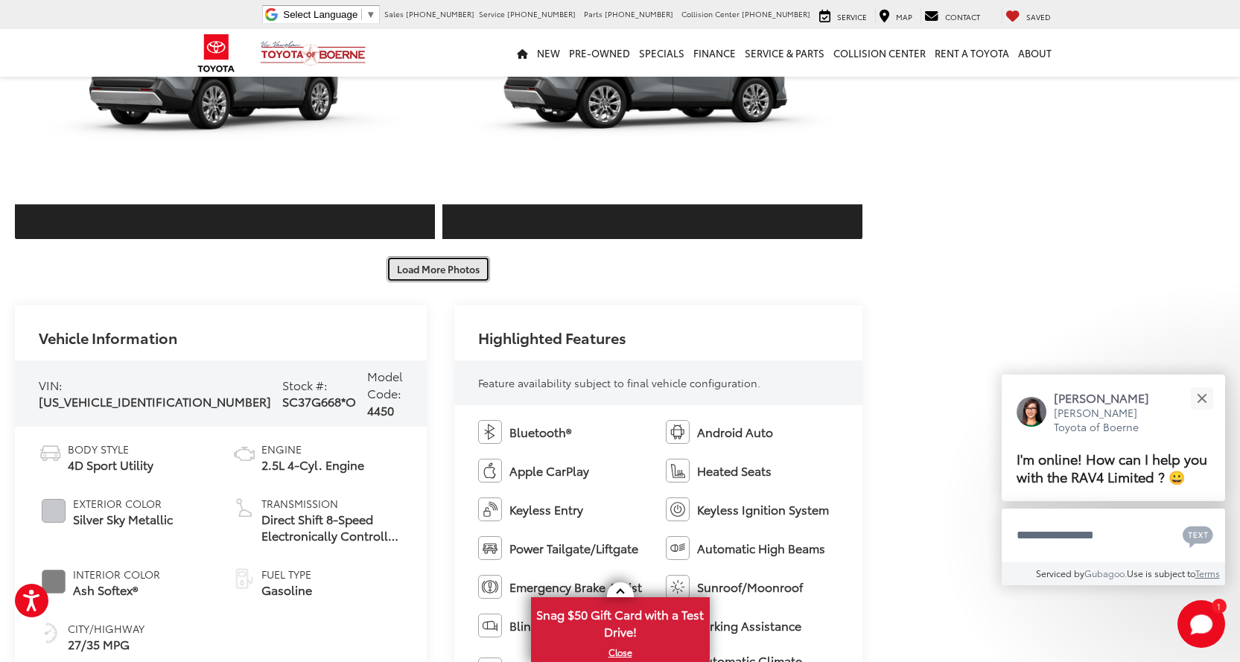
click at [434, 258] on button "Load More Photos" at bounding box center [439, 269] width 104 height 26
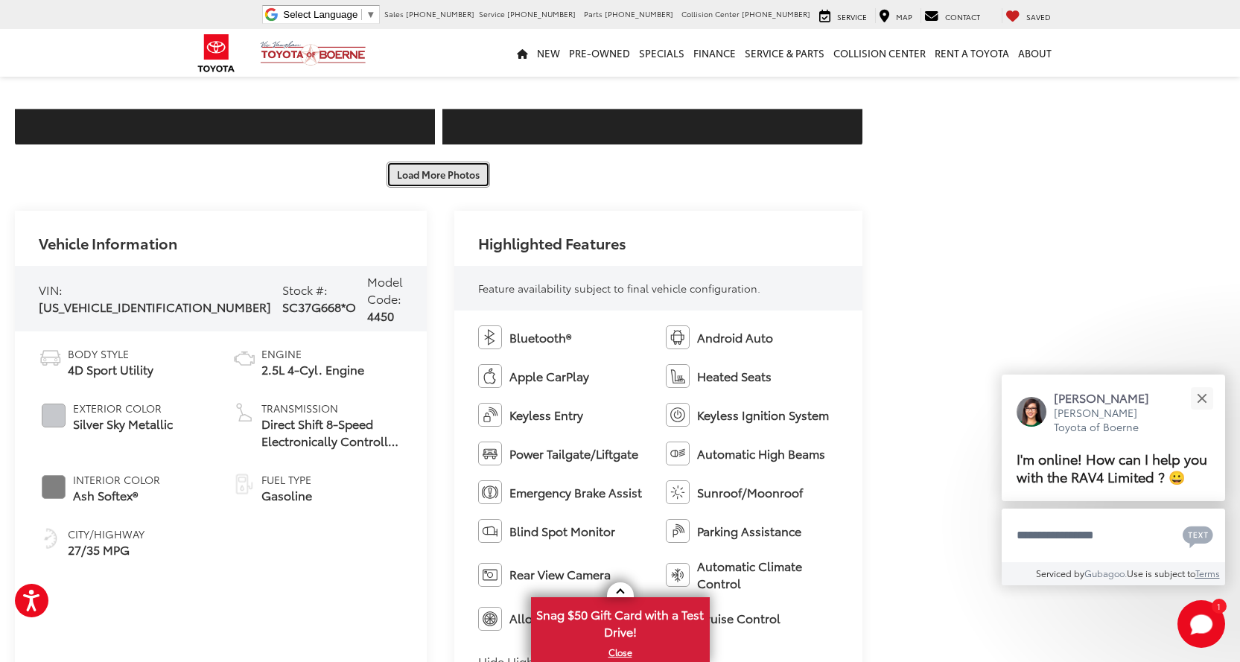
scroll to position [2418, 0]
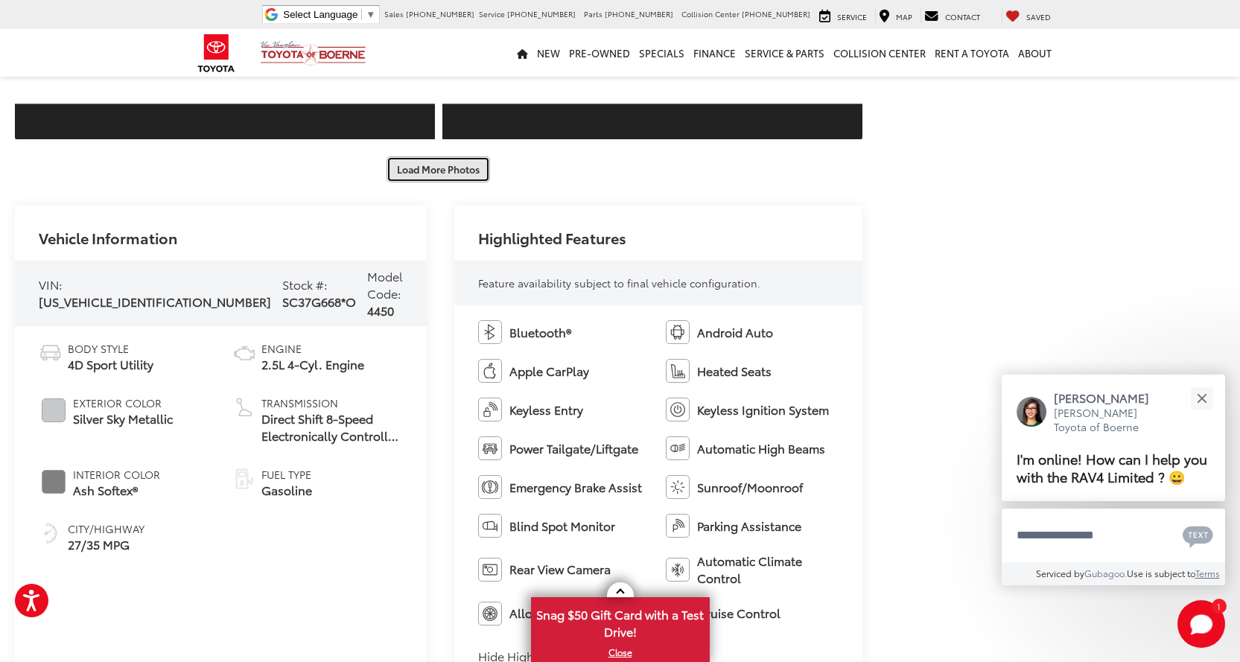
click at [426, 172] on button "Load More Photos" at bounding box center [439, 169] width 104 height 26
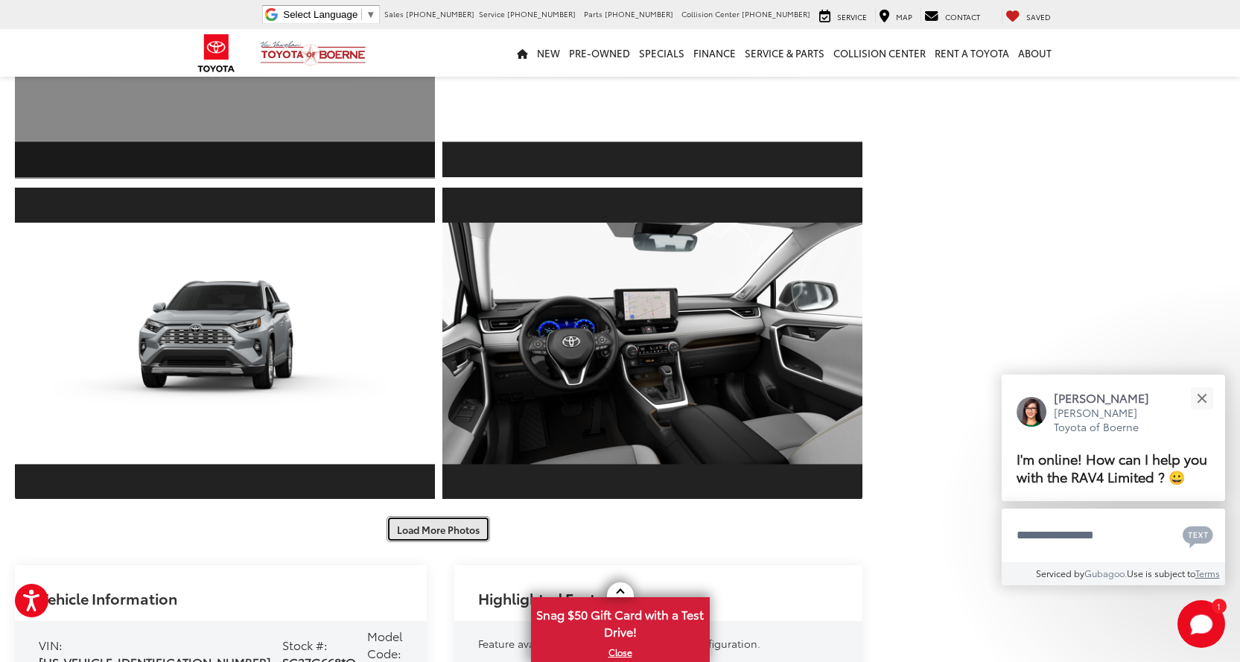
scroll to position [2716, 0]
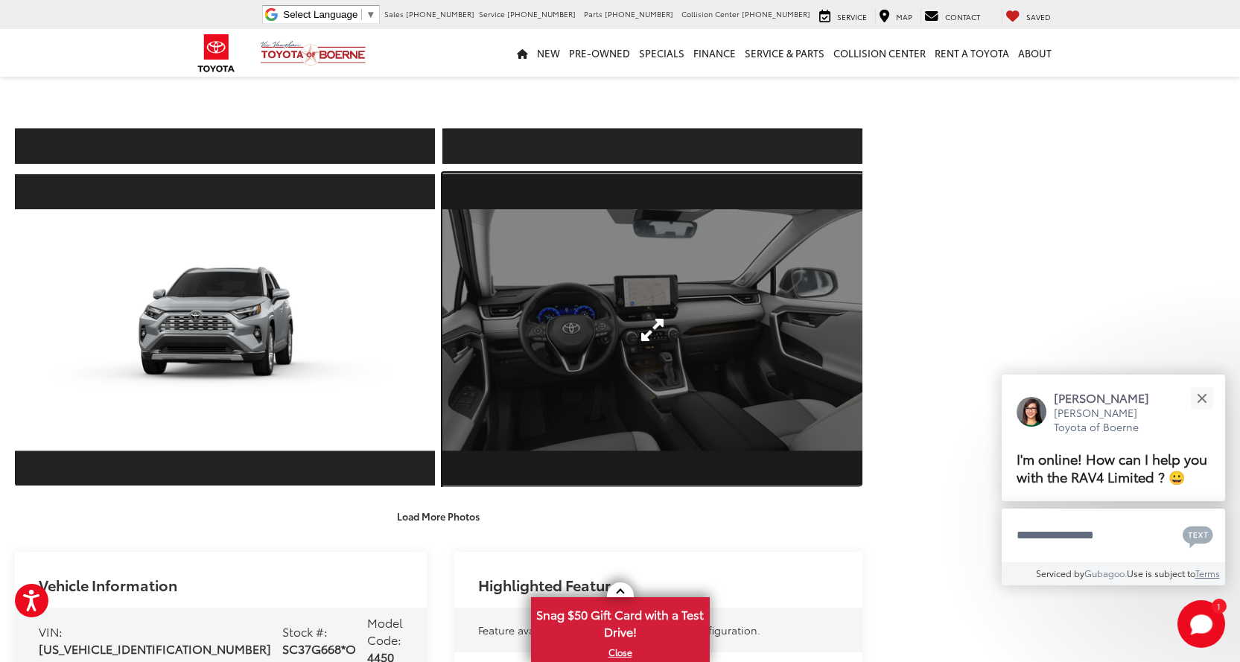
click at [630, 340] on link "Expand Photo 19" at bounding box center [652, 330] width 420 height 315
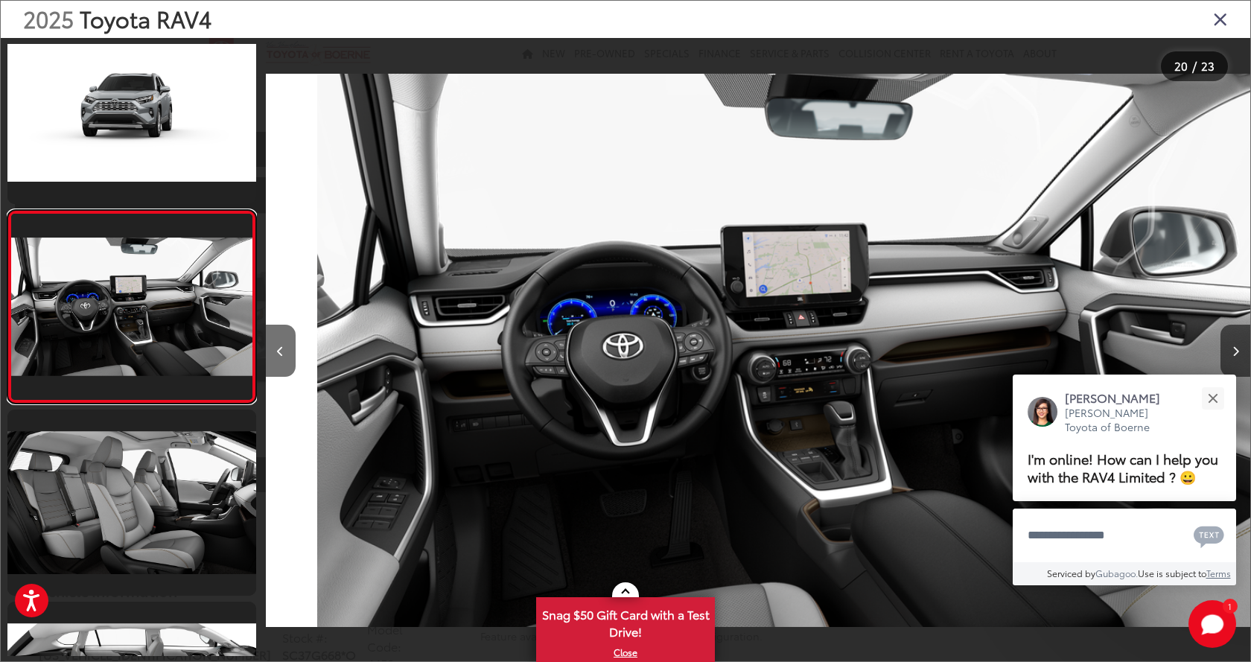
scroll to position [0, 18715]
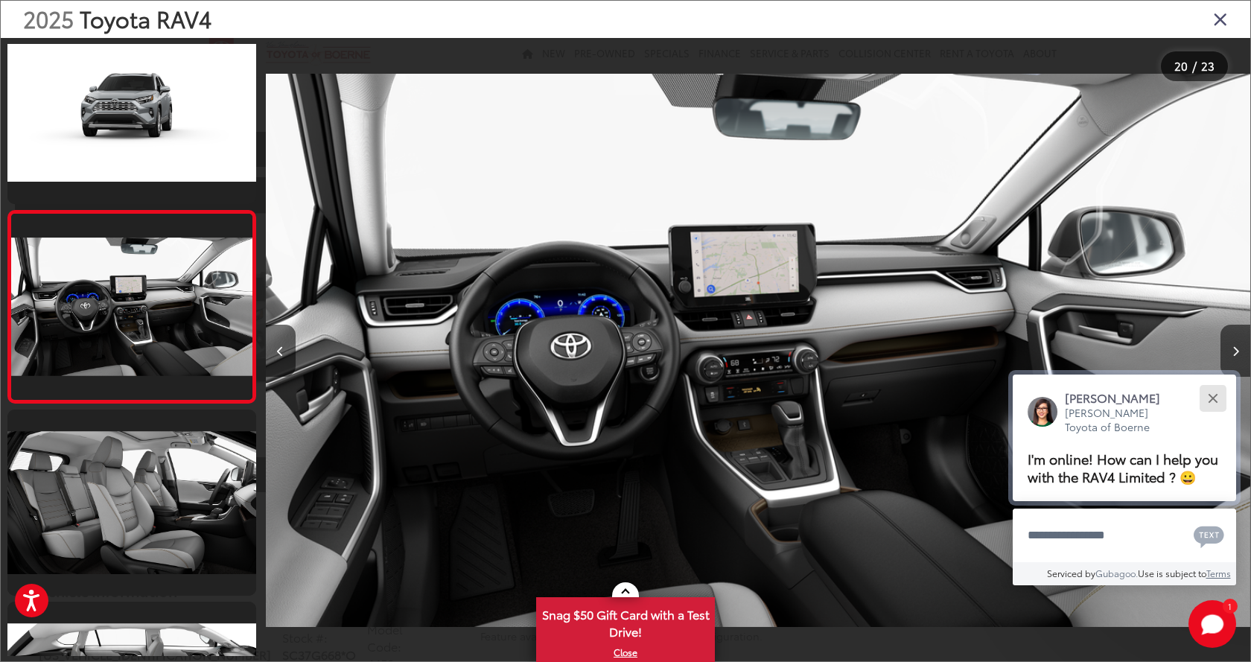
click at [1214, 393] on button "Close" at bounding box center [1213, 398] width 32 height 32
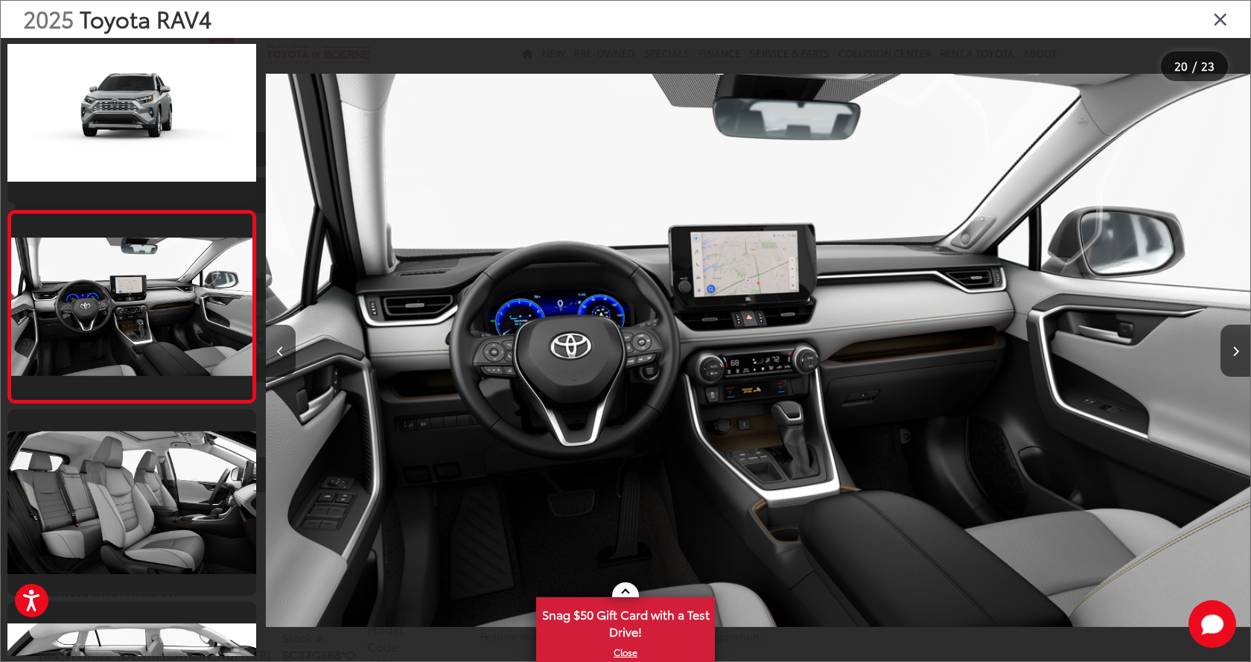
click at [751, 432] on img "2025 Toyota RAV4 Limited 19" at bounding box center [757, 350] width 985 height 596
click at [1239, 356] on button "Next image" at bounding box center [1236, 351] width 30 height 52
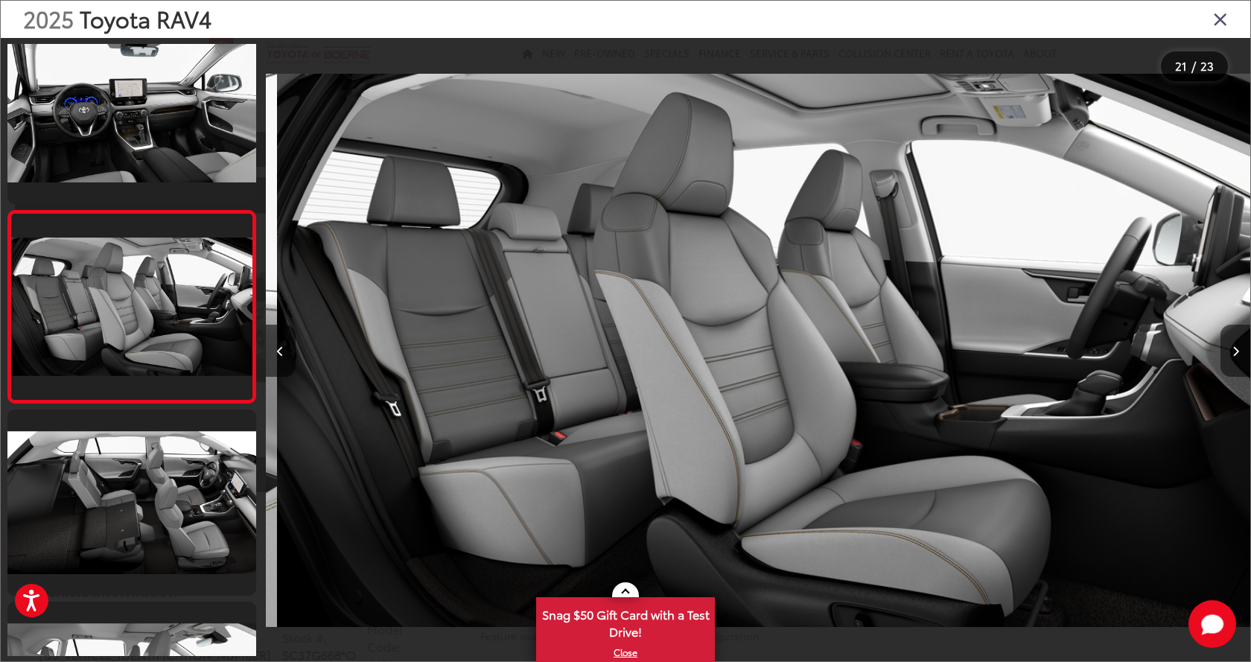
scroll to position [0, 19700]
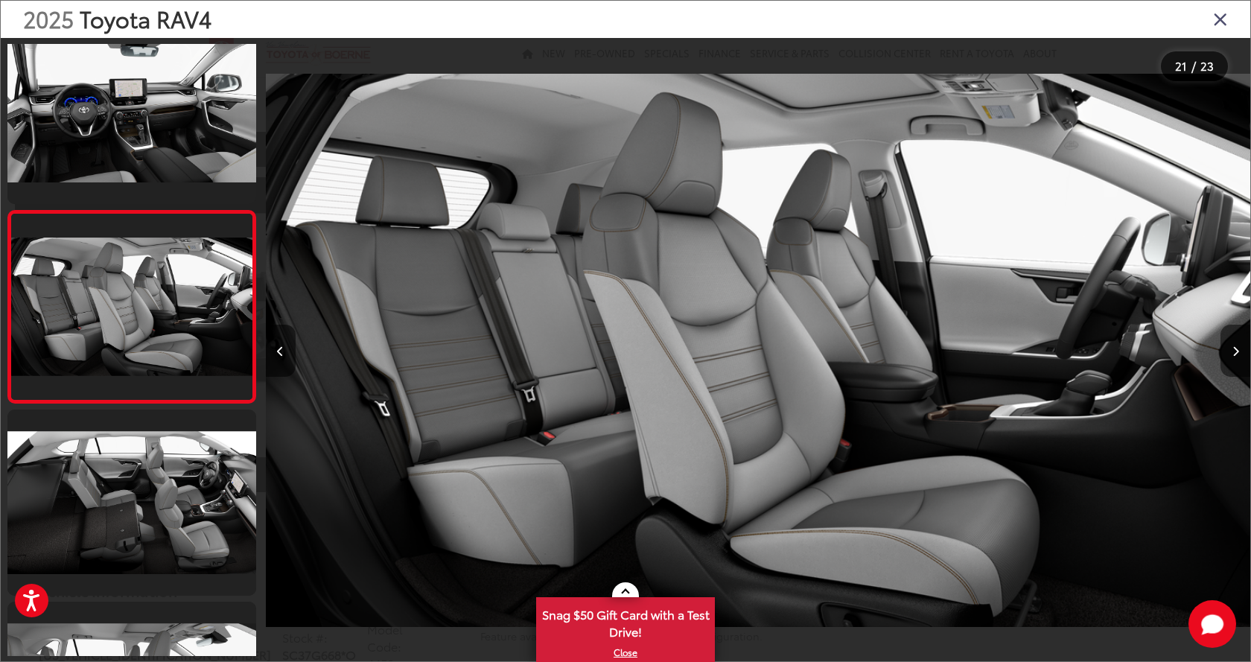
click at [1236, 361] on button "Next image" at bounding box center [1236, 351] width 30 height 52
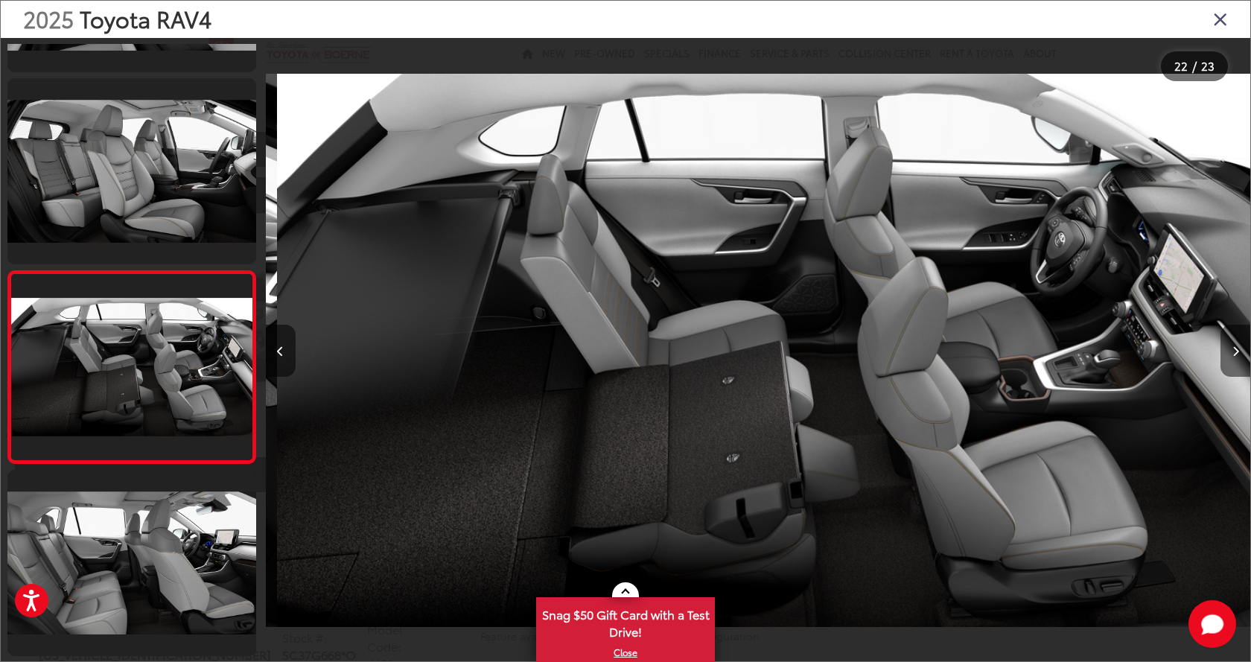
scroll to position [0, 20685]
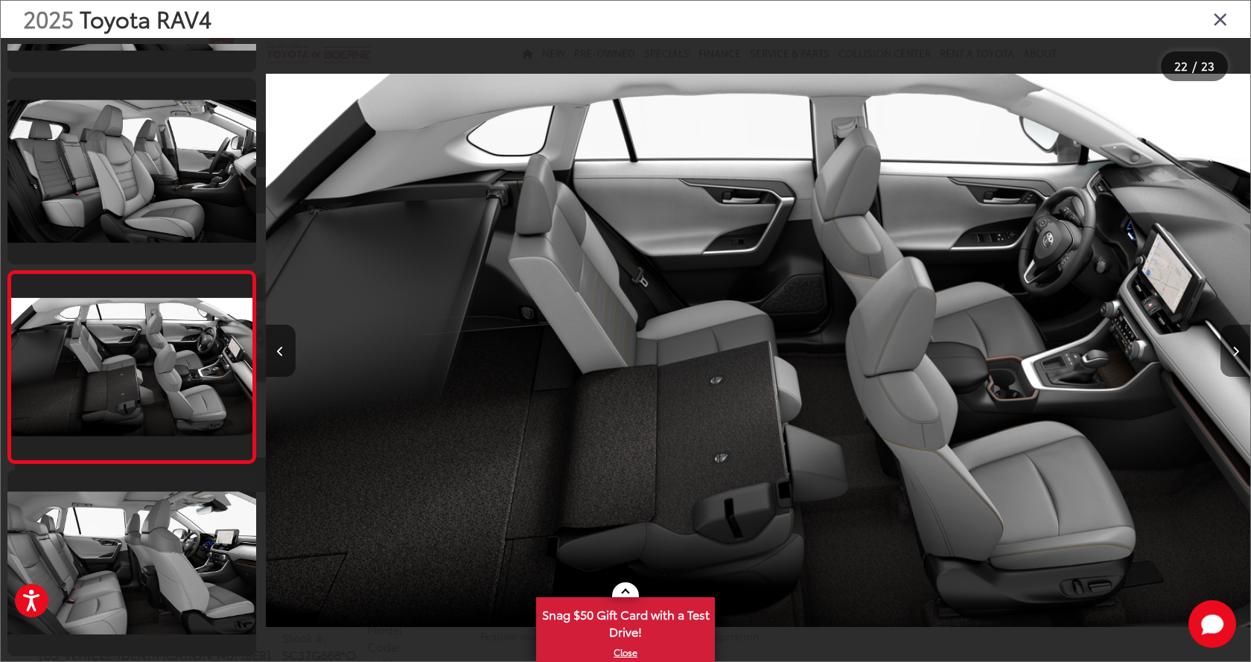
click at [1236, 361] on button "Next image" at bounding box center [1236, 351] width 30 height 52
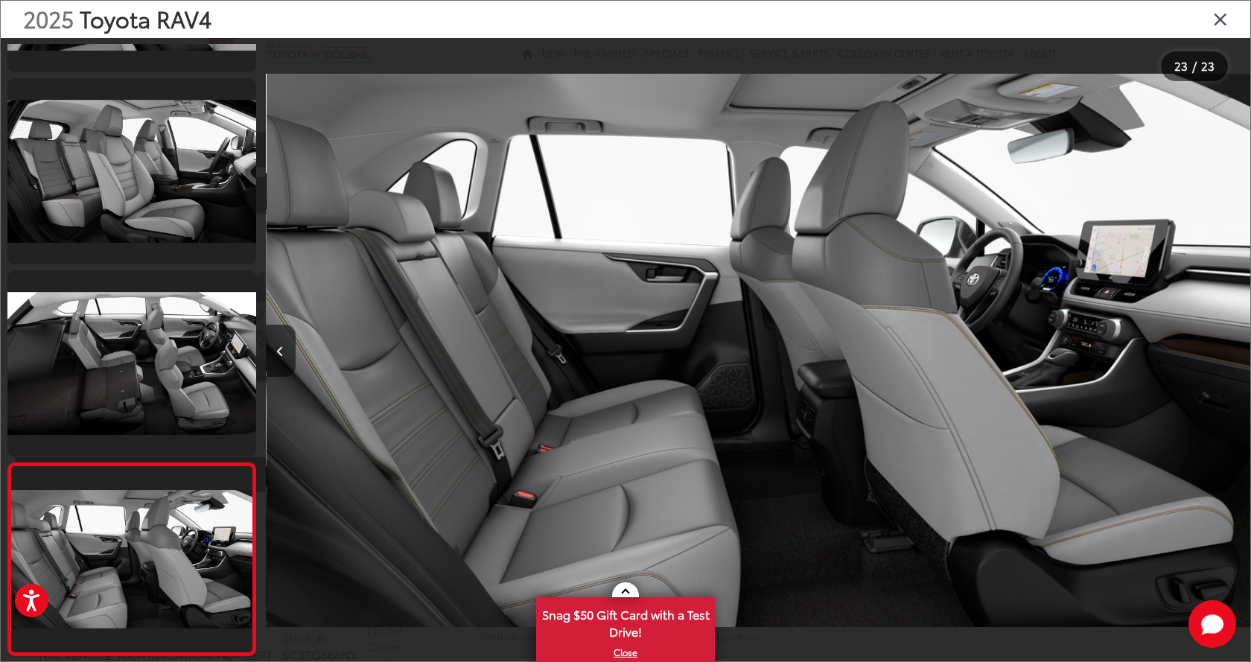
scroll to position [0, 21670]
click at [1223, 18] on icon "Close gallery" at bounding box center [1220, 18] width 15 height 19
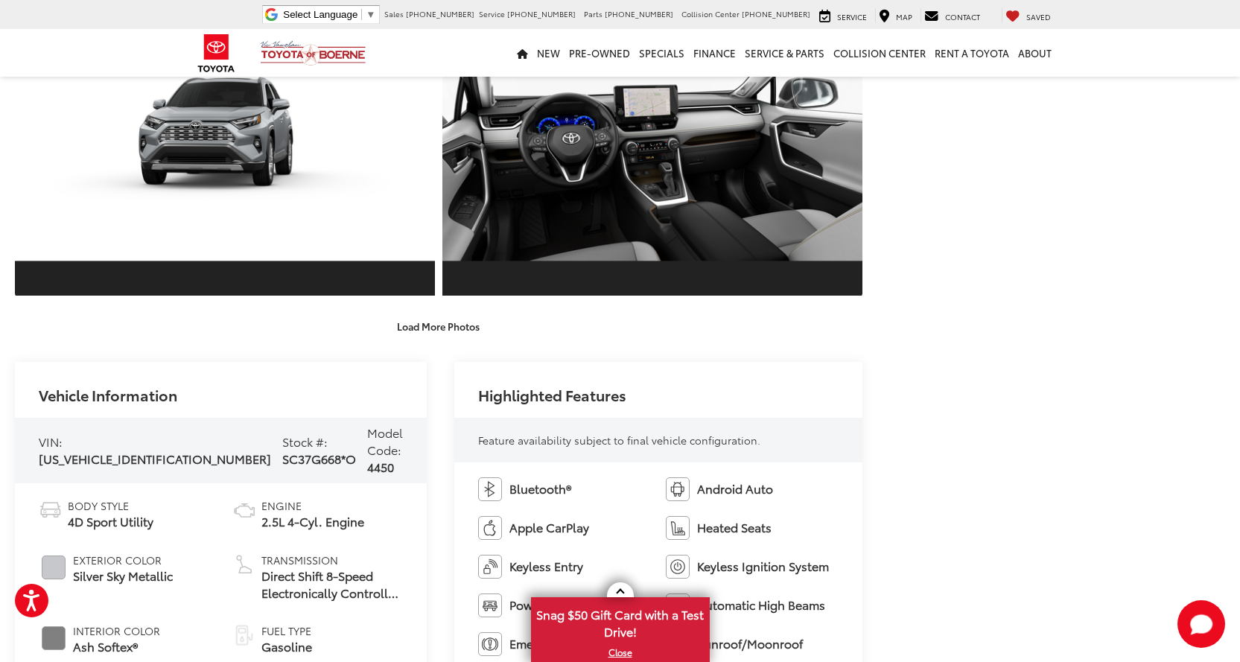
scroll to position [2939, 0]
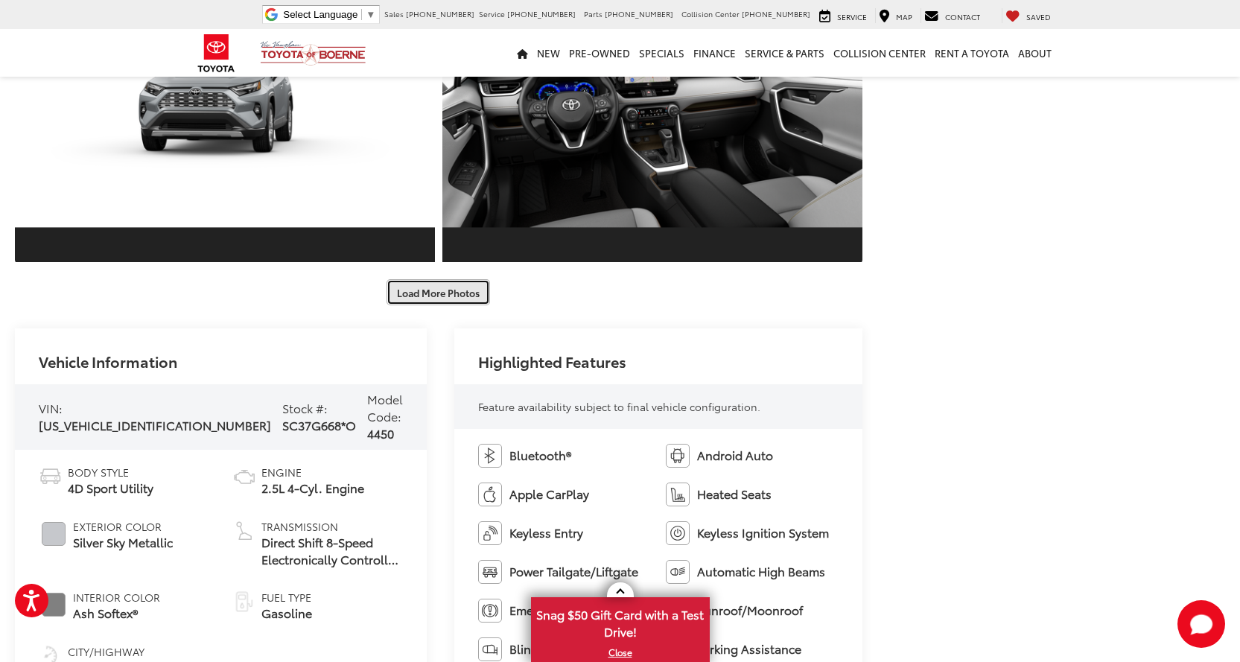
drag, startPoint x: 432, startPoint y: 293, endPoint x: 562, endPoint y: 325, distance: 133.3
click at [433, 294] on button "Load More Photos" at bounding box center [439, 292] width 104 height 26
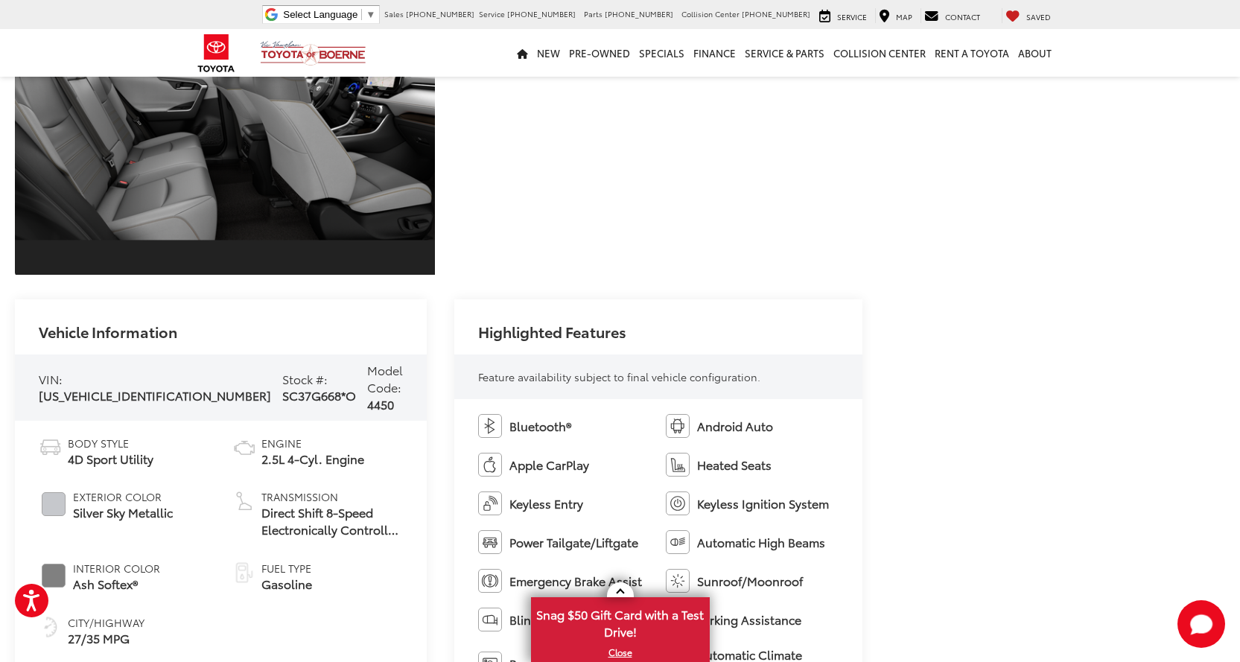
scroll to position [3610, 0]
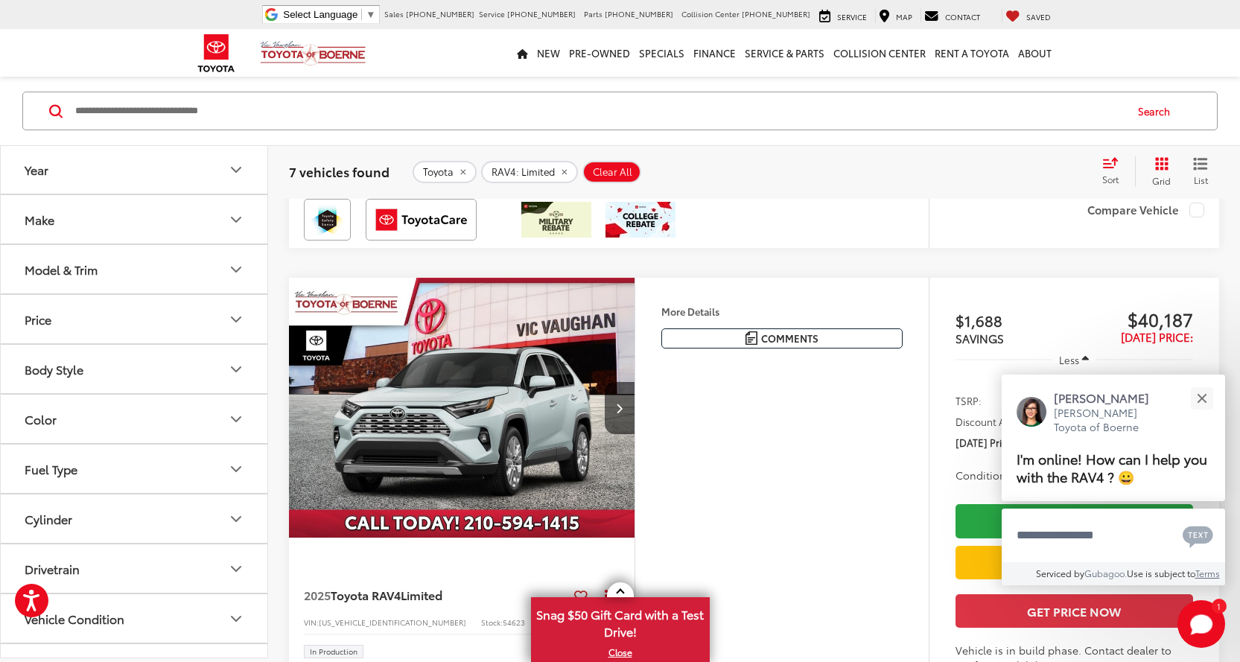
scroll to position [2380, 0]
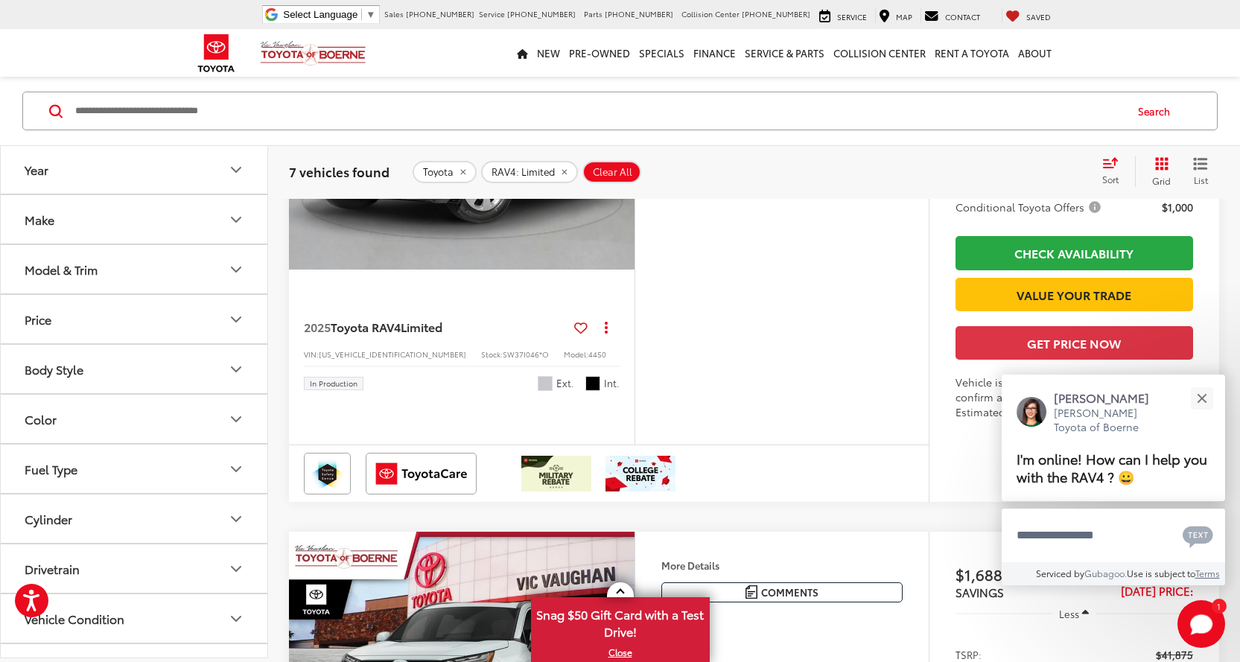
click at [464, 270] on img "2025 Toyota RAV4 Limited 0" at bounding box center [462, 140] width 348 height 261
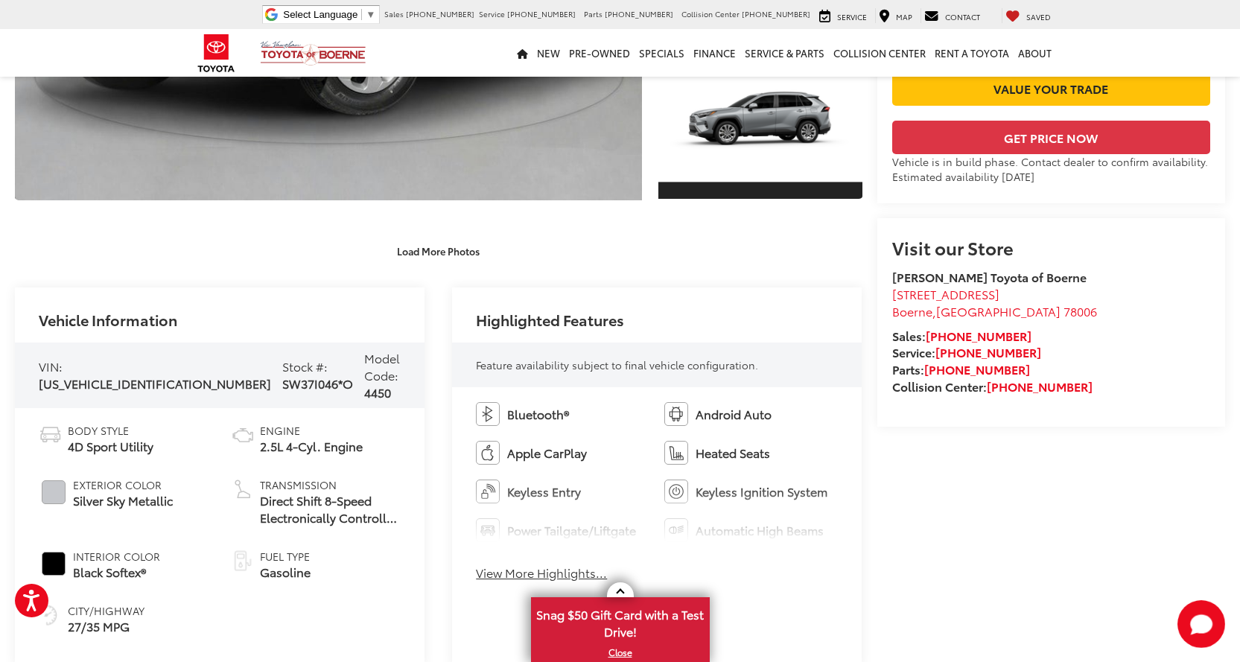
scroll to position [447, 0]
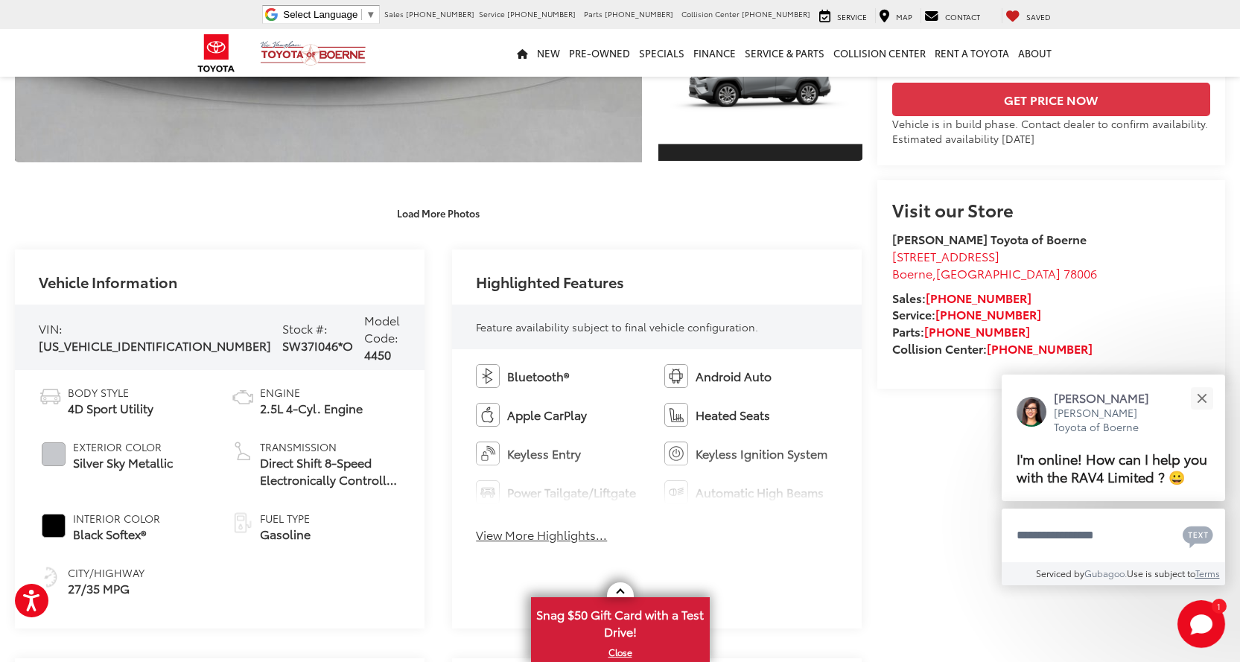
click at [291, 454] on span "Direct Shift 8-Speed Electronically Controlled automatic Transmission with inte…" at bounding box center [330, 471] width 141 height 34
click at [512, 536] on button "View More Highlights..." at bounding box center [541, 535] width 131 height 17
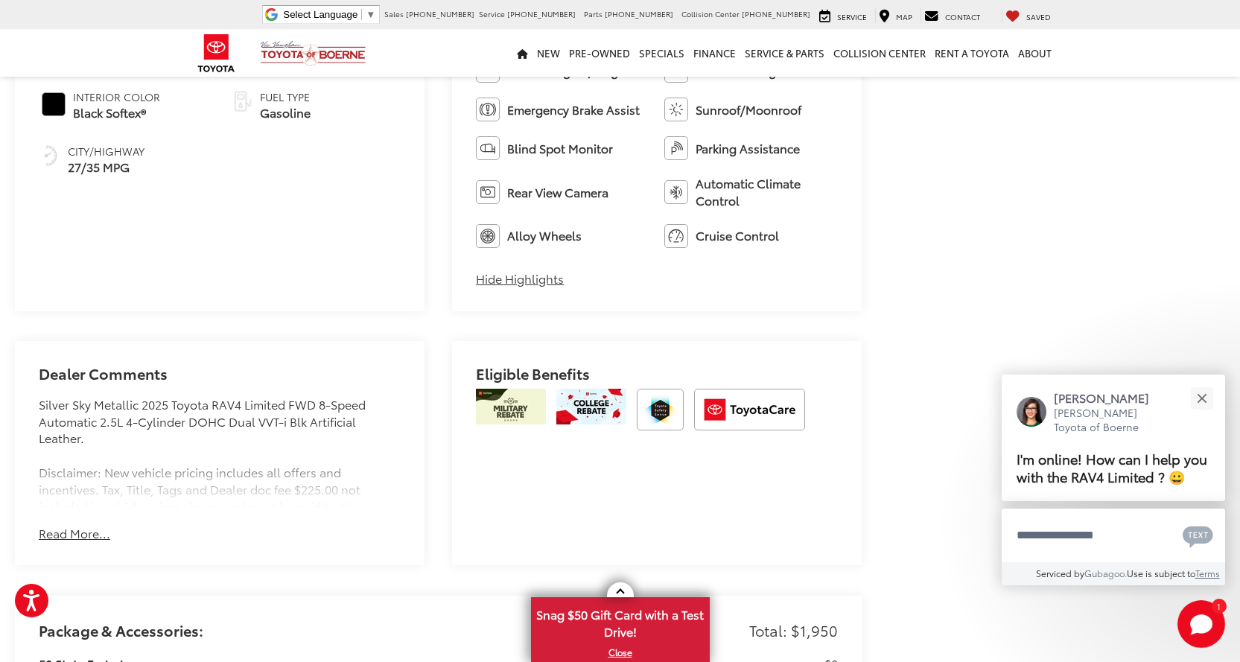
scroll to position [894, 0]
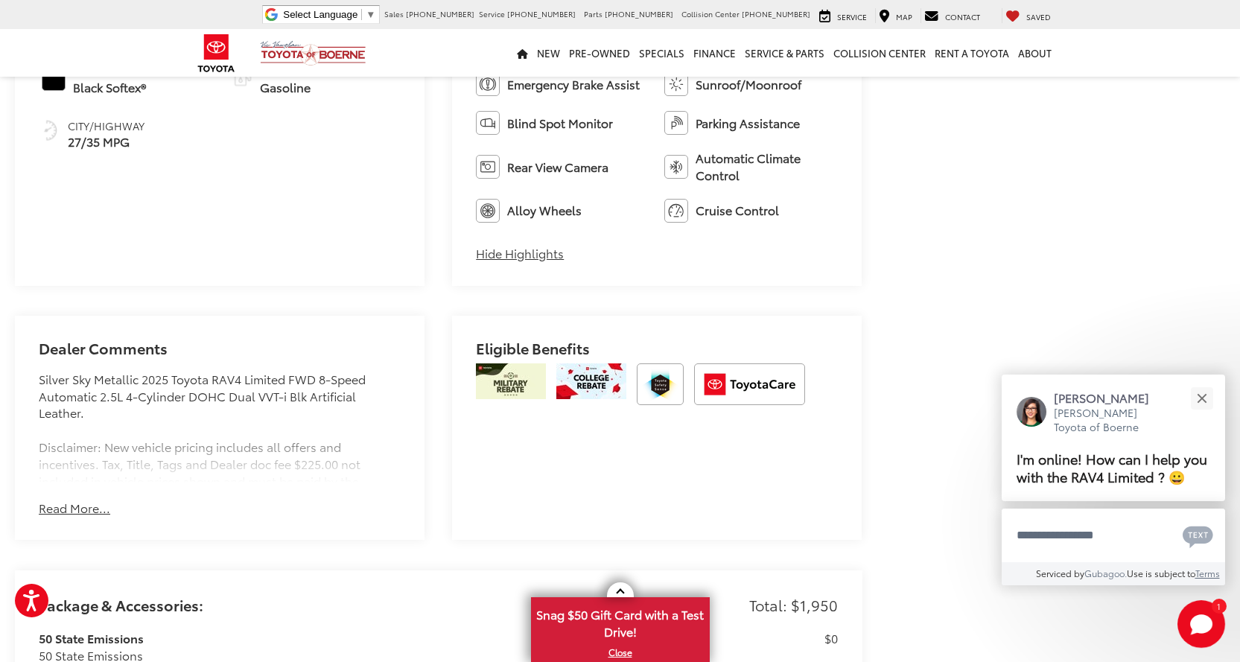
drag, startPoint x: 71, startPoint y: 506, endPoint x: 190, endPoint y: 495, distance: 119.6
click at [72, 506] on button "Read More..." at bounding box center [75, 508] width 72 height 17
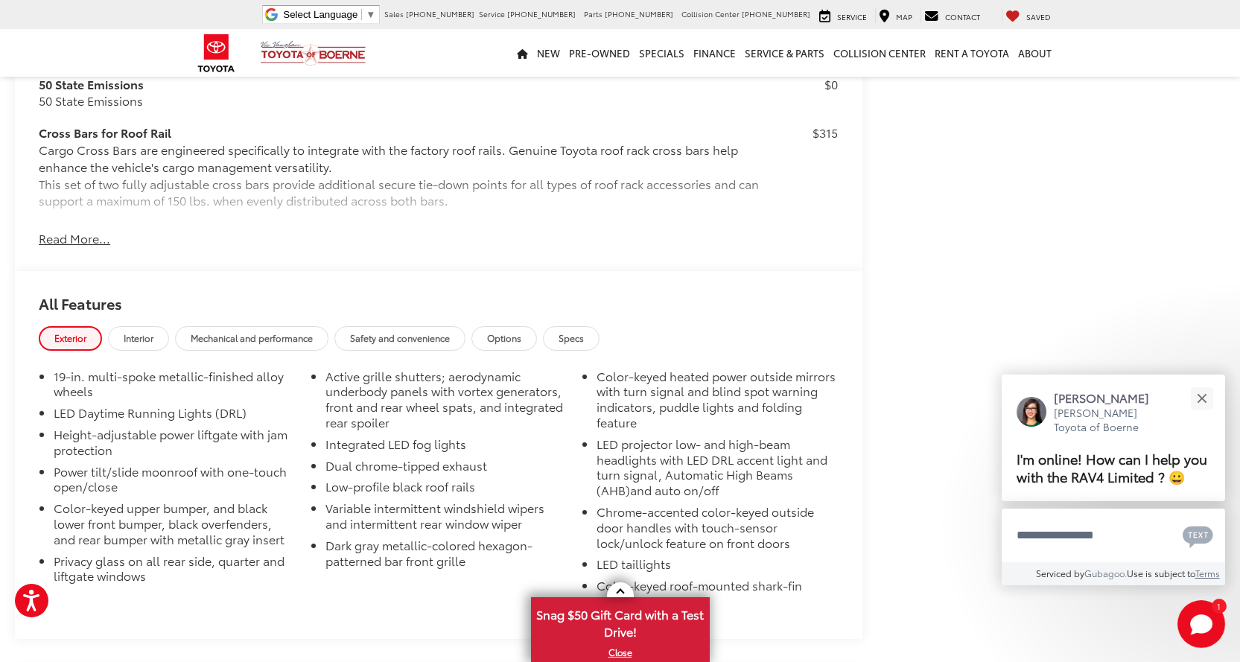
scroll to position [1639, 0]
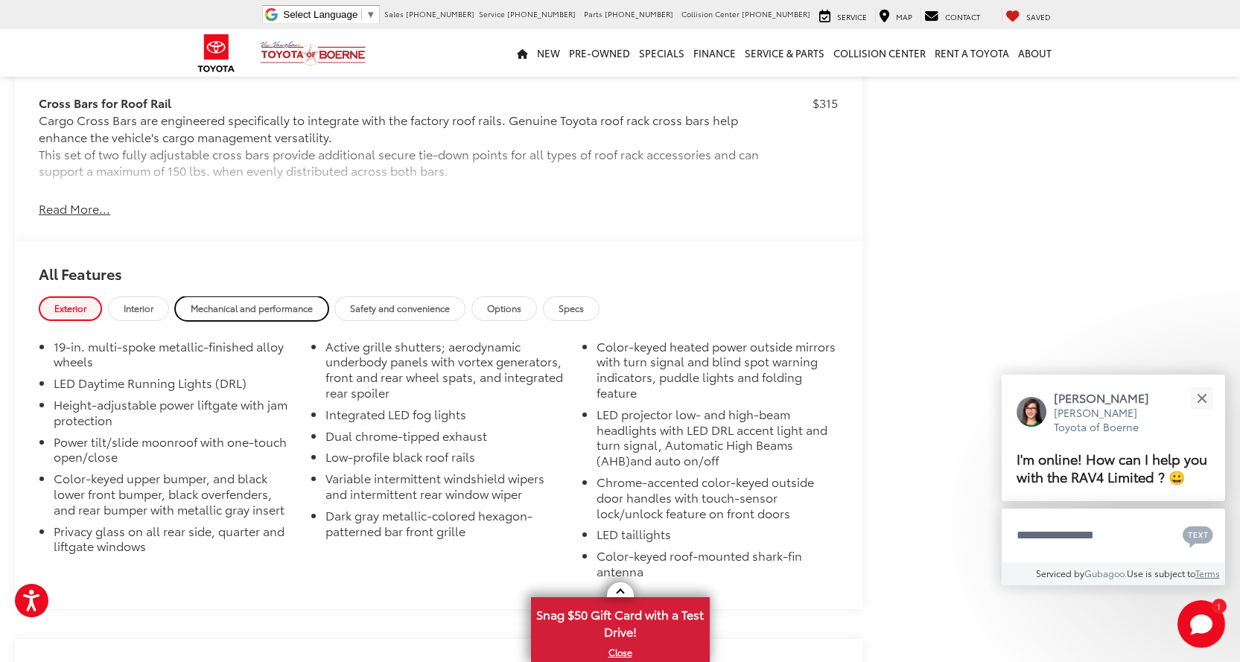
click at [223, 309] on span "Mechanical and performance" at bounding box center [252, 308] width 122 height 13
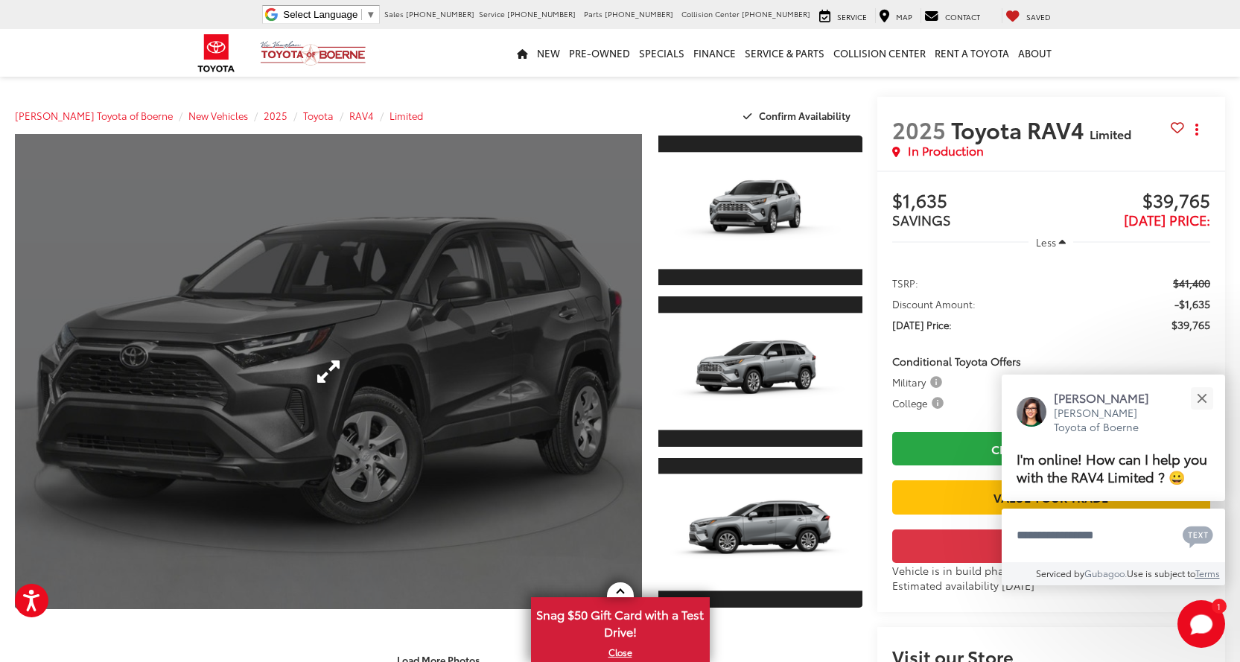
scroll to position [0, 0]
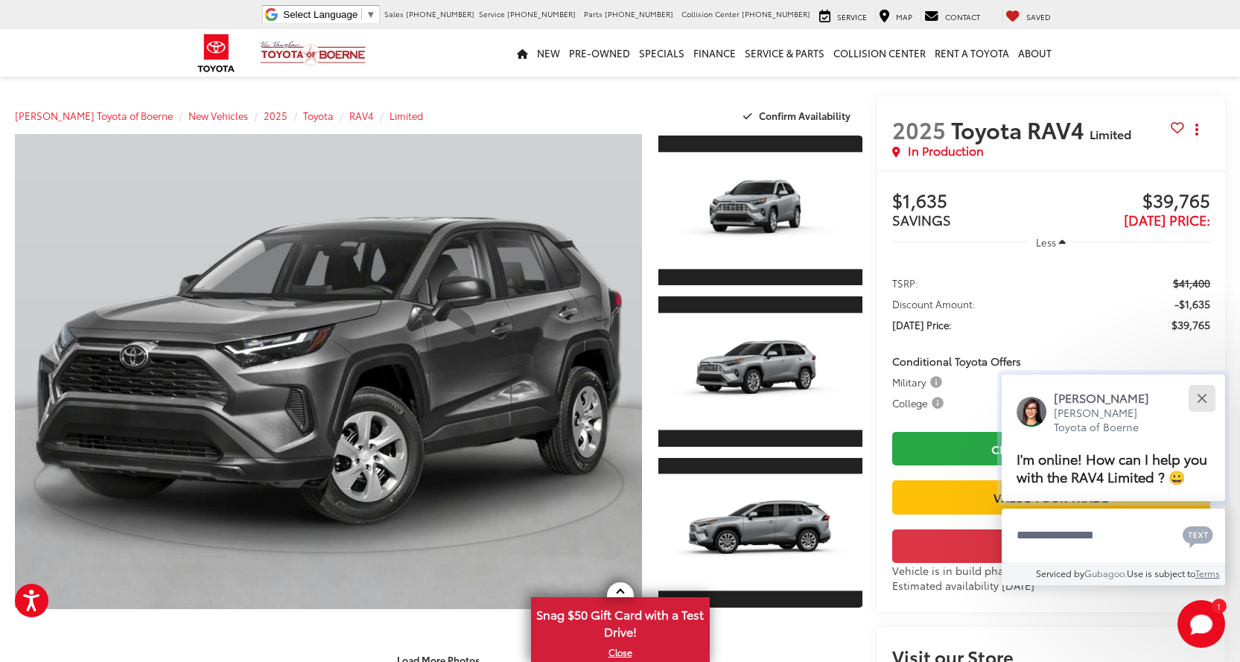
click at [1205, 396] on div "Close" at bounding box center [1202, 398] width 10 height 10
